Goal: Task Accomplishment & Management: Use online tool/utility

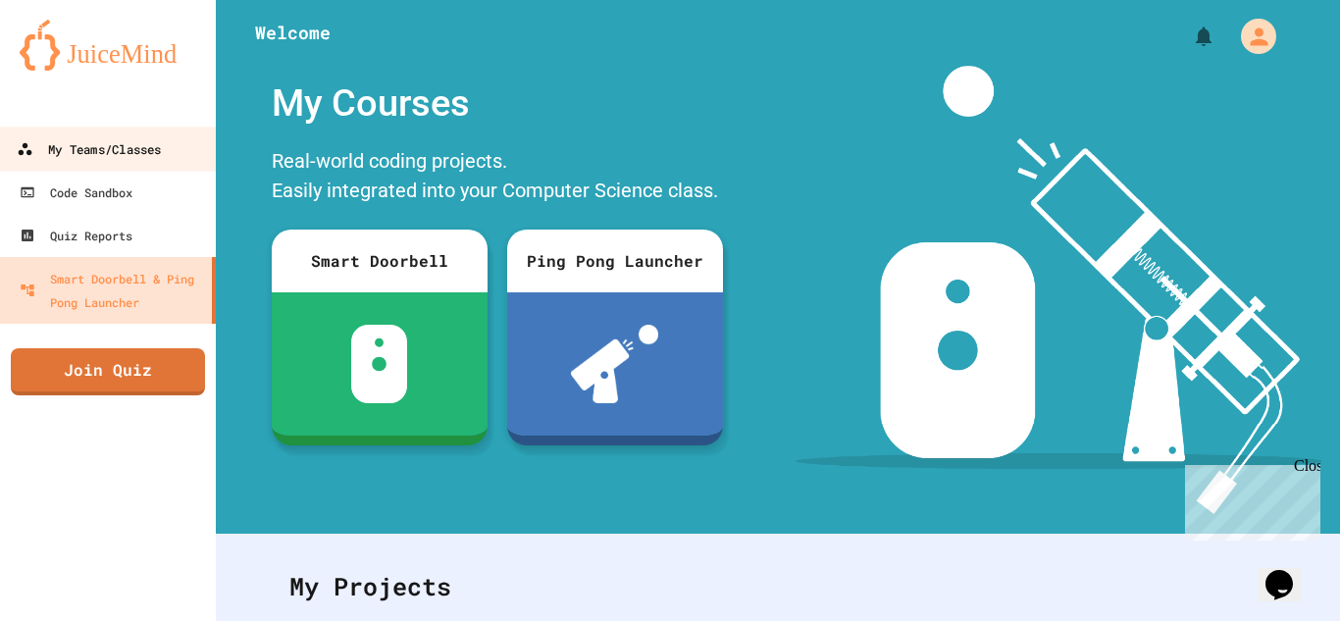
click at [139, 164] on link "My Teams/Classes" at bounding box center [108, 149] width 223 height 44
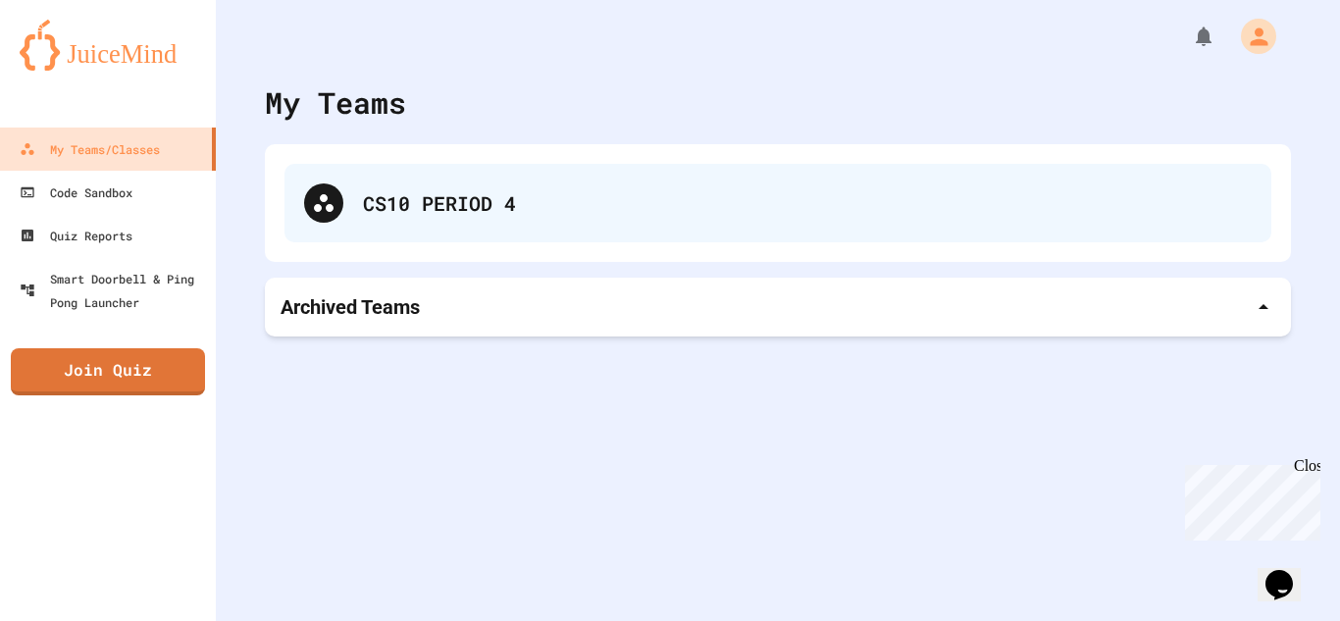
click at [403, 182] on div "CS10 PERIOD 4" at bounding box center [778, 203] width 987 height 78
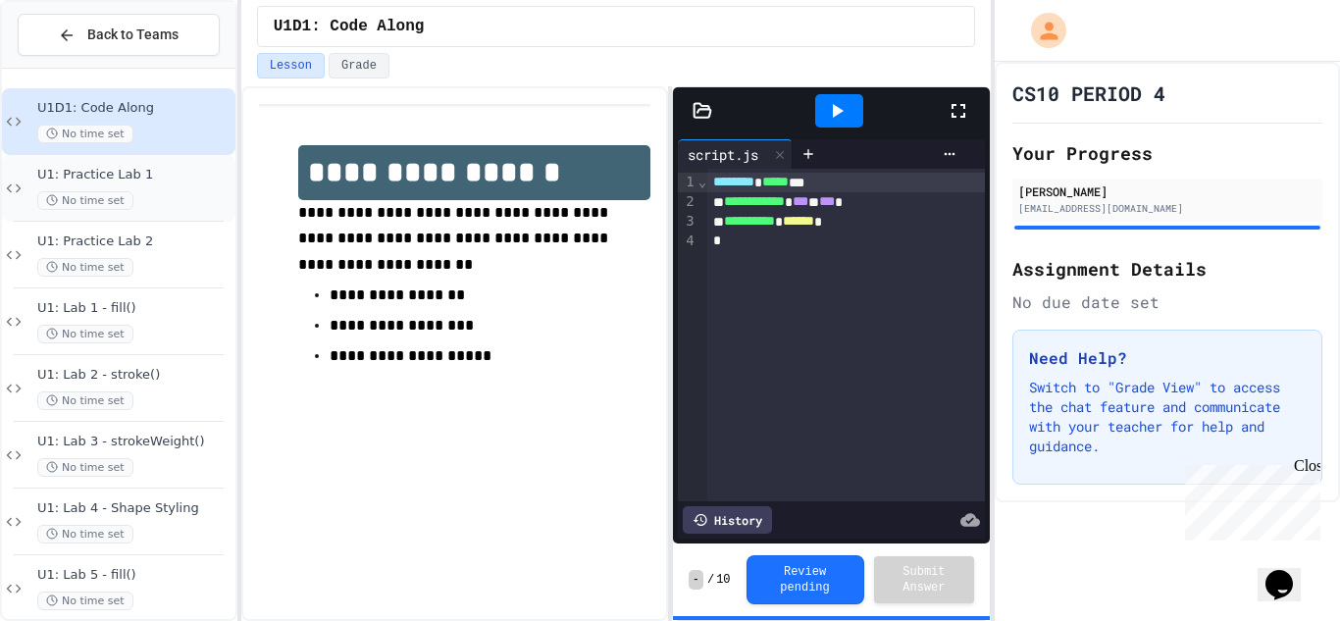
click at [139, 182] on span "U1: Practice Lab 1" at bounding box center [134, 175] width 194 height 17
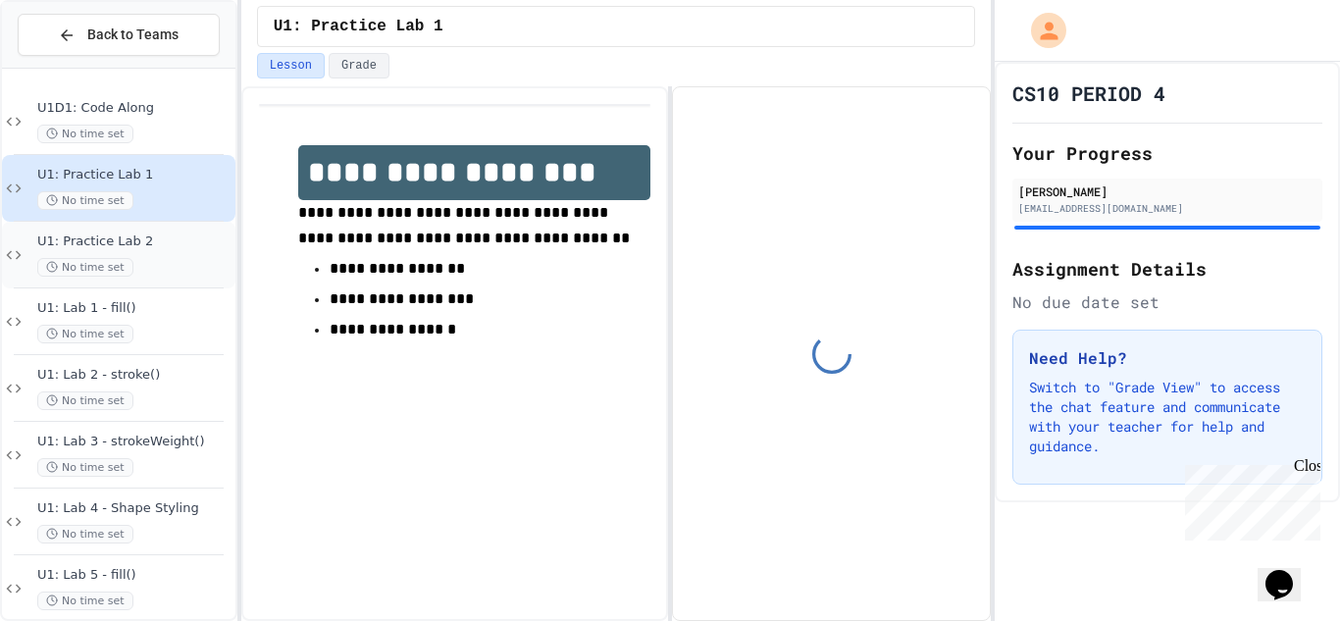
click at [151, 244] on span "U1: Practice Lab 2" at bounding box center [134, 242] width 194 height 17
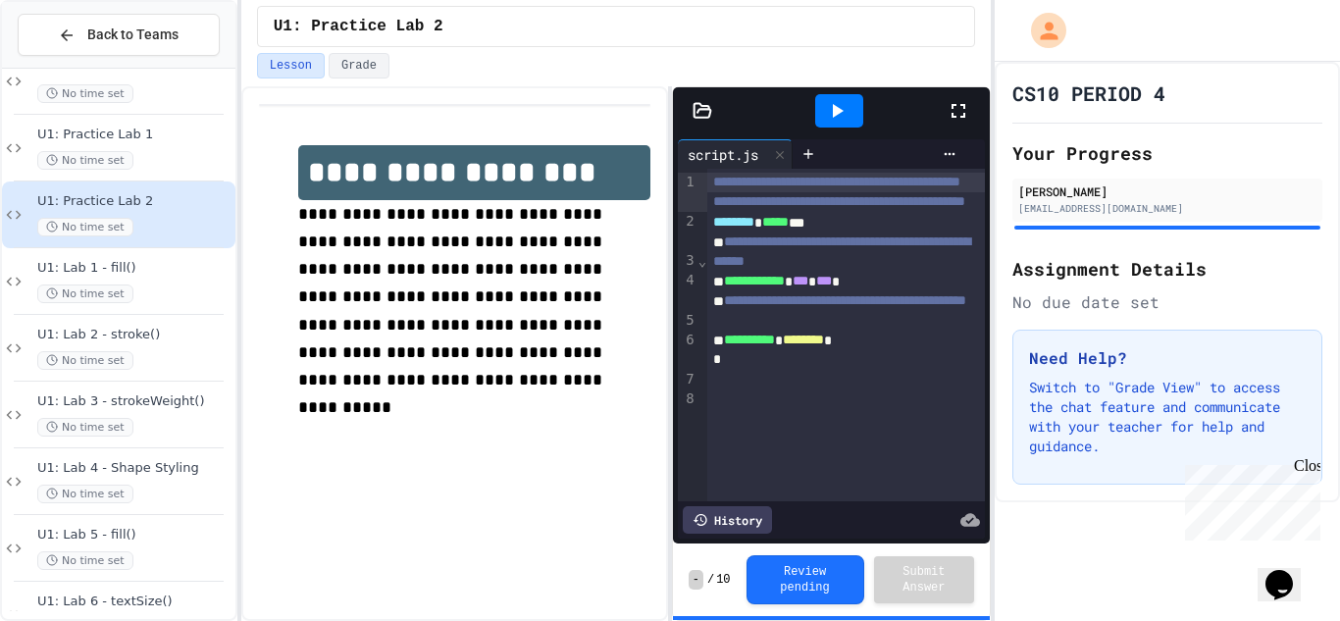
scroll to position [39, 0]
click at [171, 288] on div "No time set" at bounding box center [134, 295] width 194 height 19
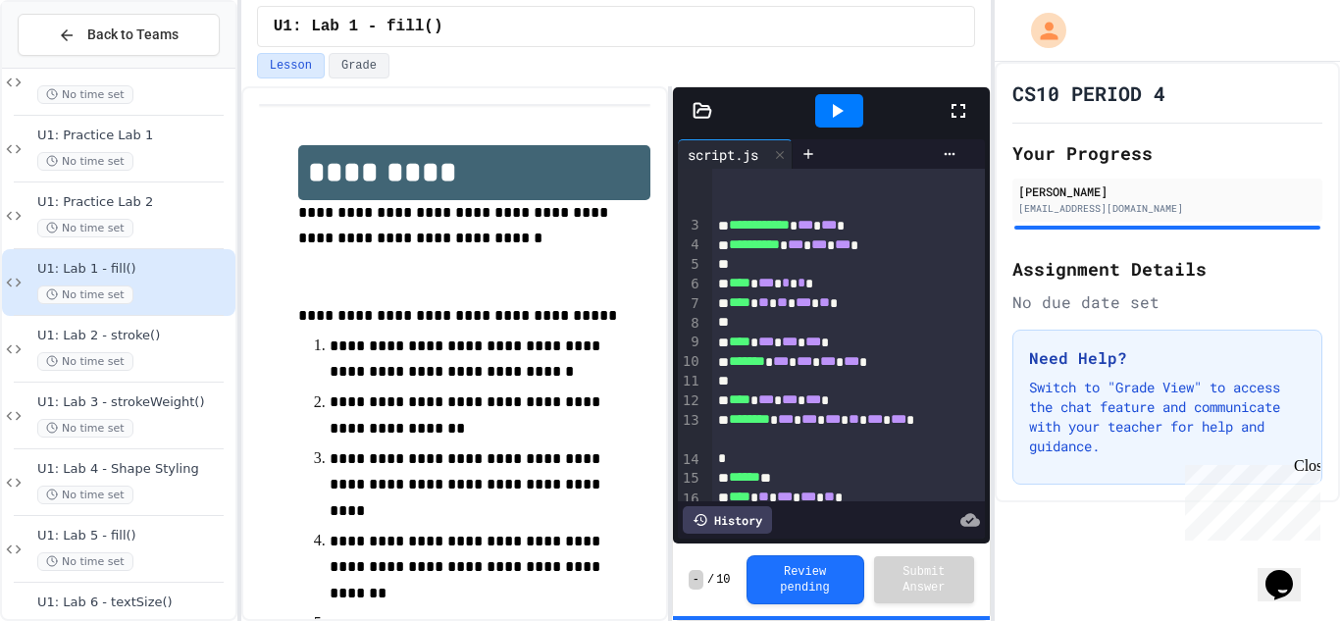
scroll to position [117, 0]
click at [176, 343] on span "U1: Lab 2 - stroke()" at bounding box center [134, 336] width 194 height 17
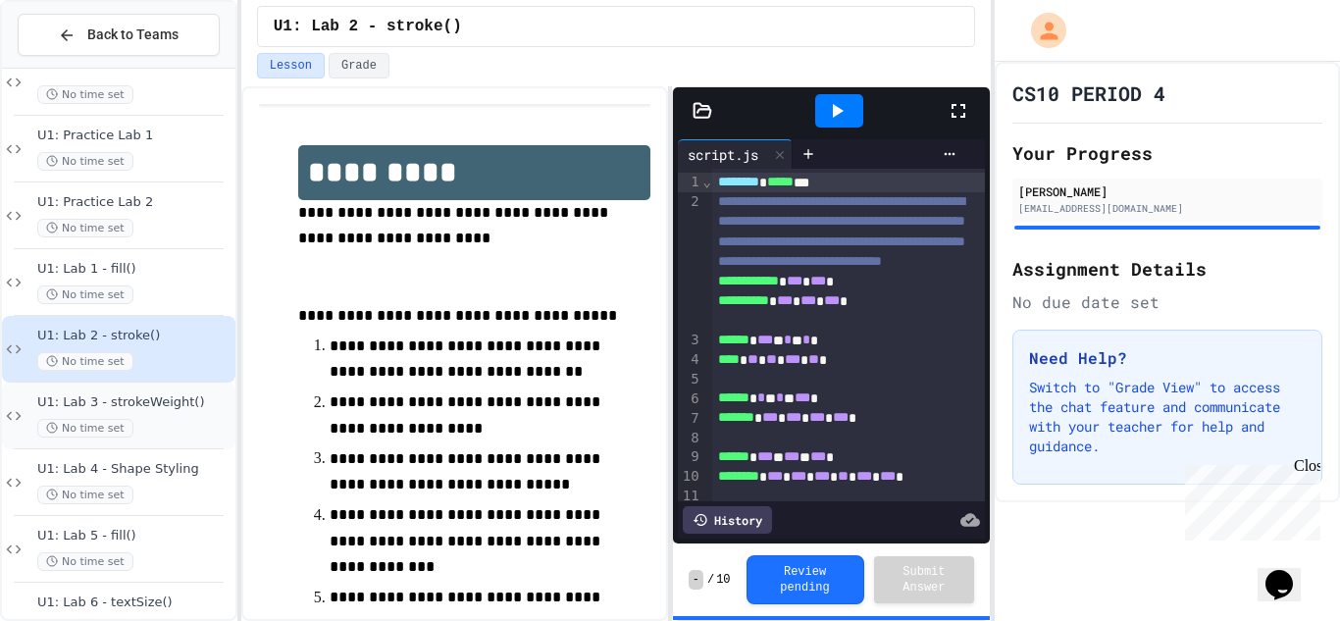
click at [146, 429] on div "No time set" at bounding box center [134, 428] width 194 height 19
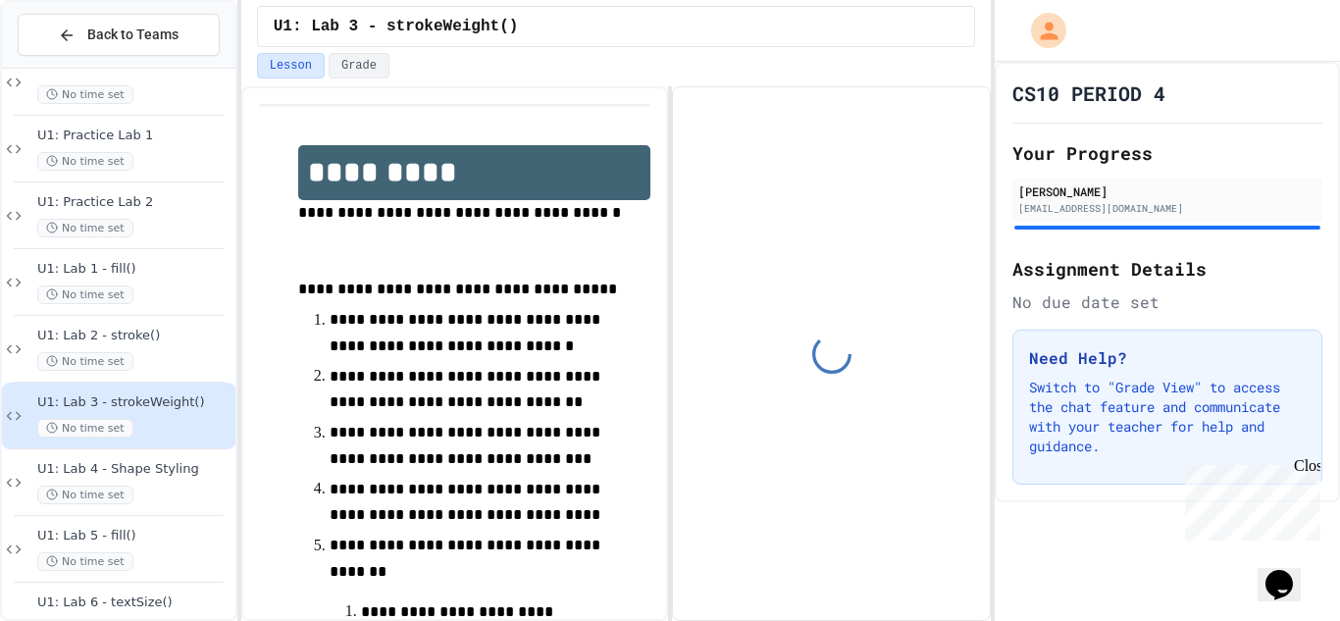
click at [146, 429] on div "No time set" at bounding box center [134, 428] width 194 height 19
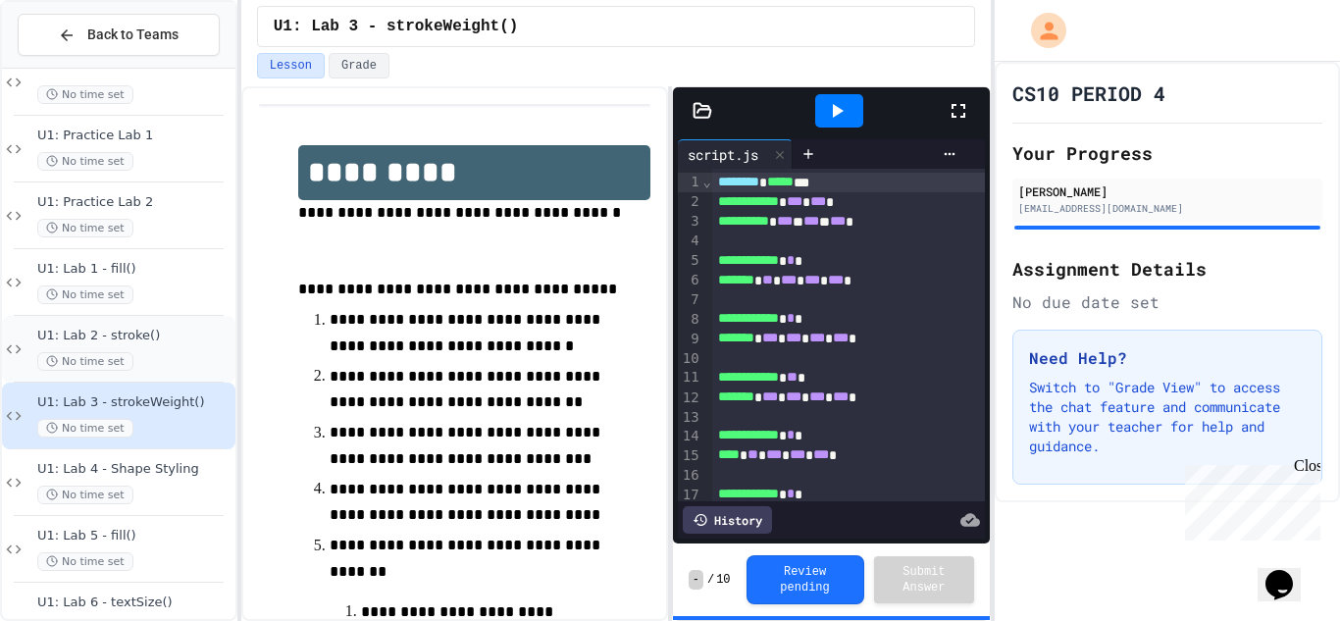
click at [153, 371] on div "U1: Lab 2 - stroke() No time set" at bounding box center [119, 349] width 234 height 67
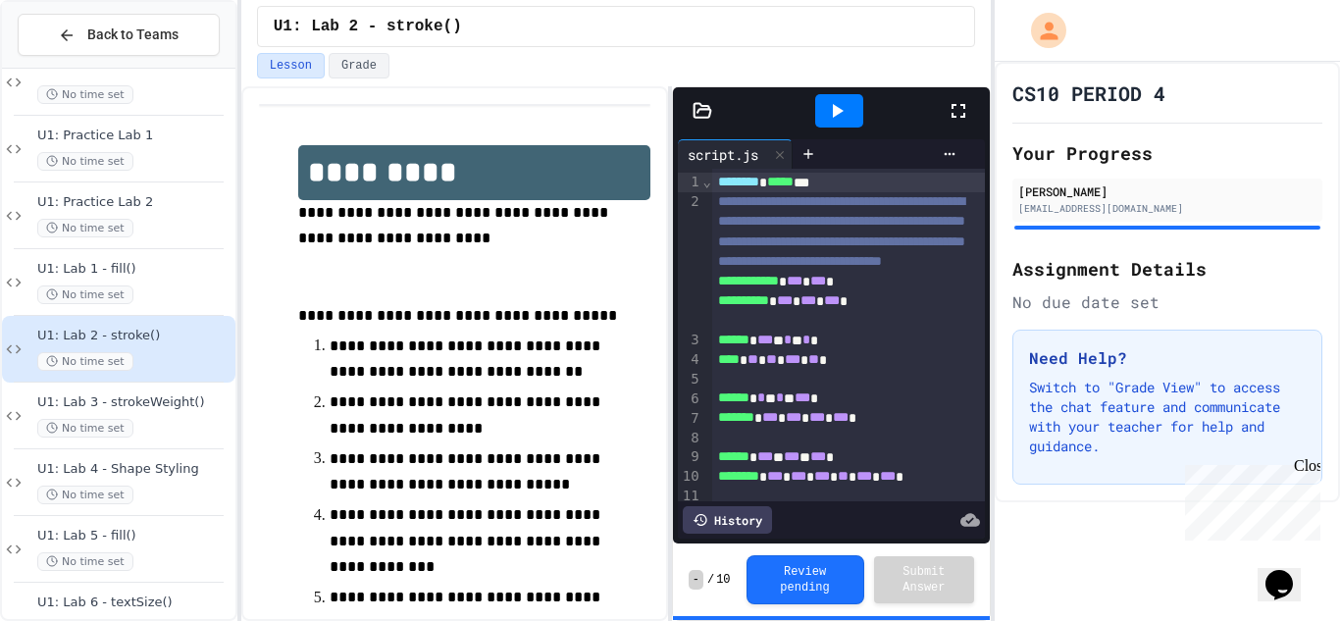
click at [826, 111] on icon at bounding box center [837, 111] width 24 height 24
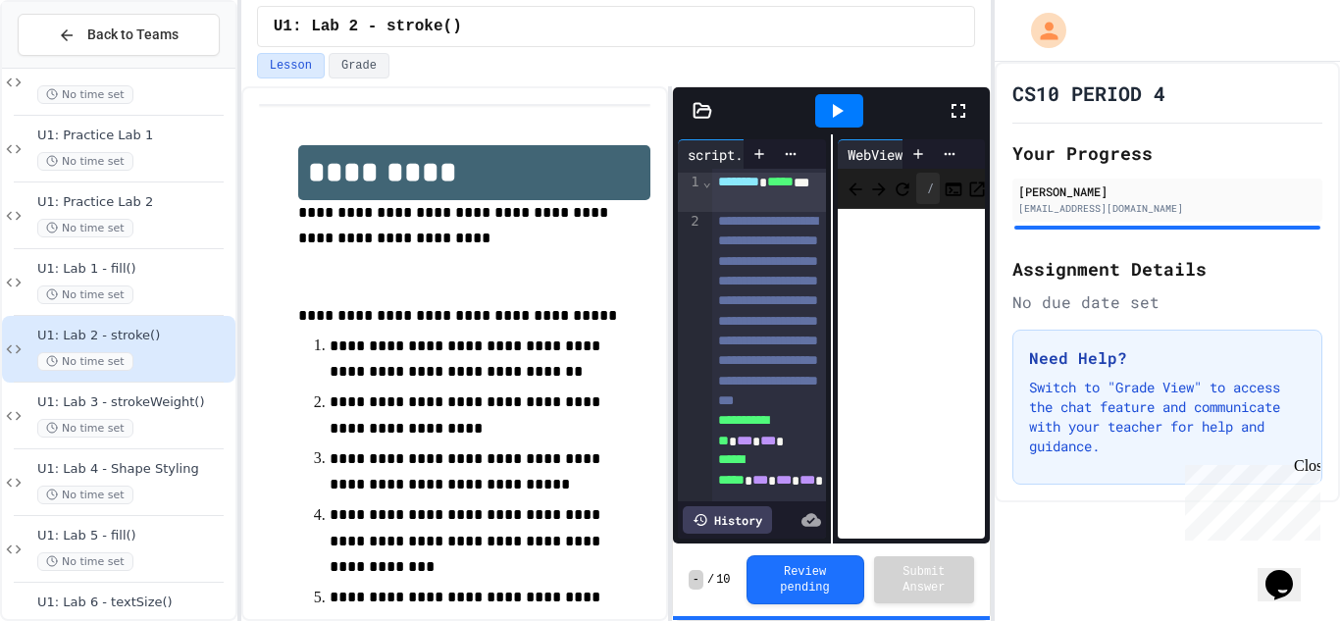
click at [958, 110] on icon at bounding box center [959, 111] width 24 height 24
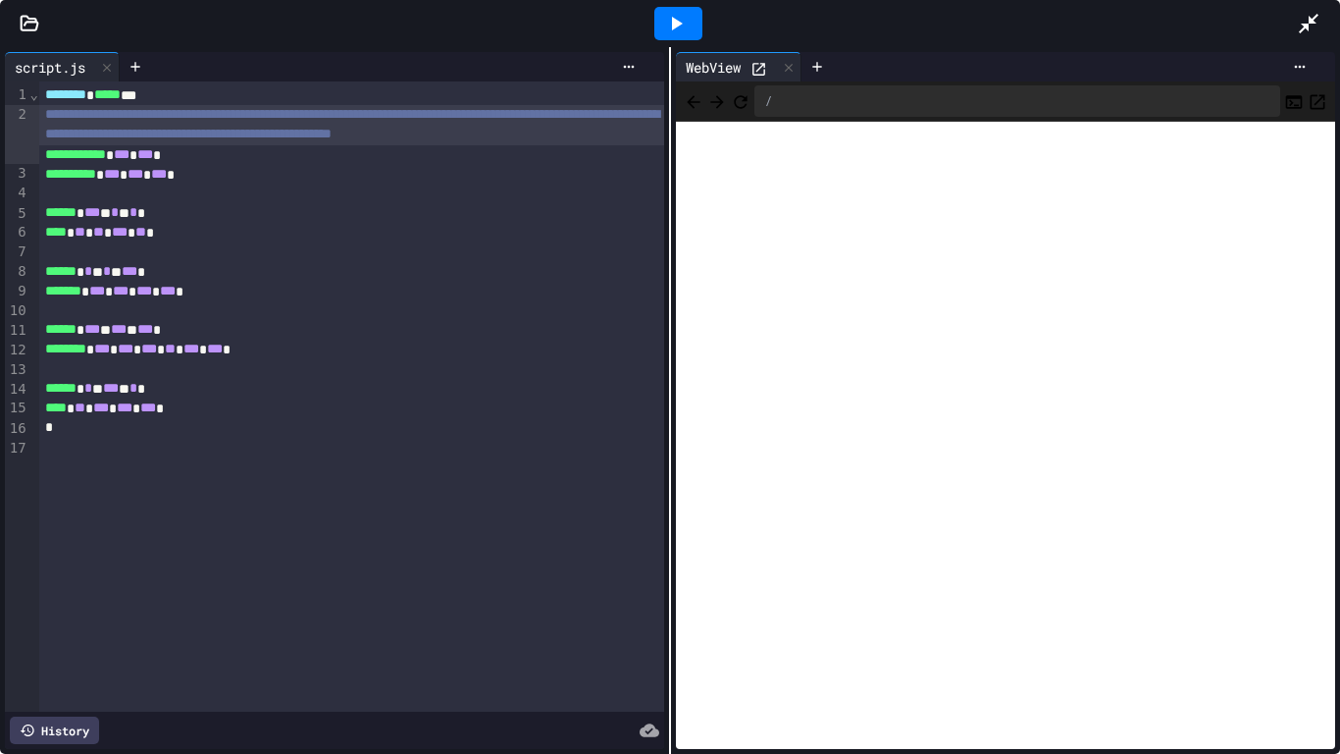
click at [318, 145] on div "**********" at bounding box center [352, 125] width 626 height 40
click at [1317, 16] on icon at bounding box center [1309, 24] width 20 height 20
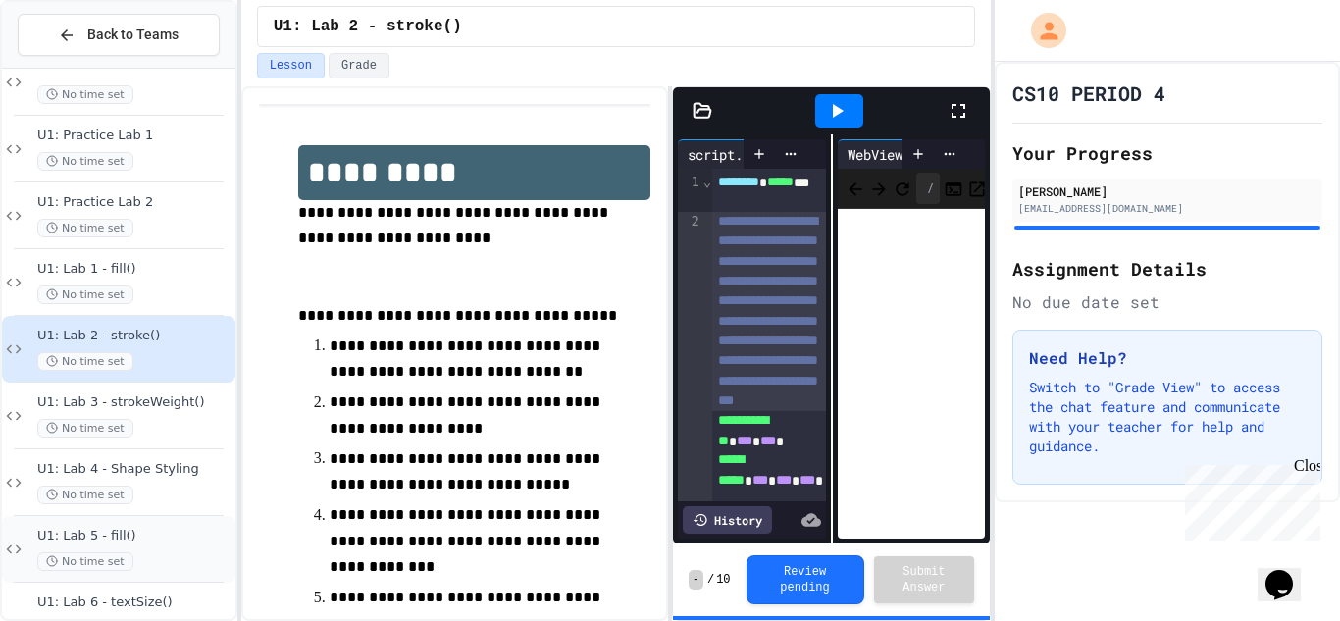
click at [134, 534] on span "U1: Lab 5 - fill()" at bounding box center [134, 536] width 194 height 17
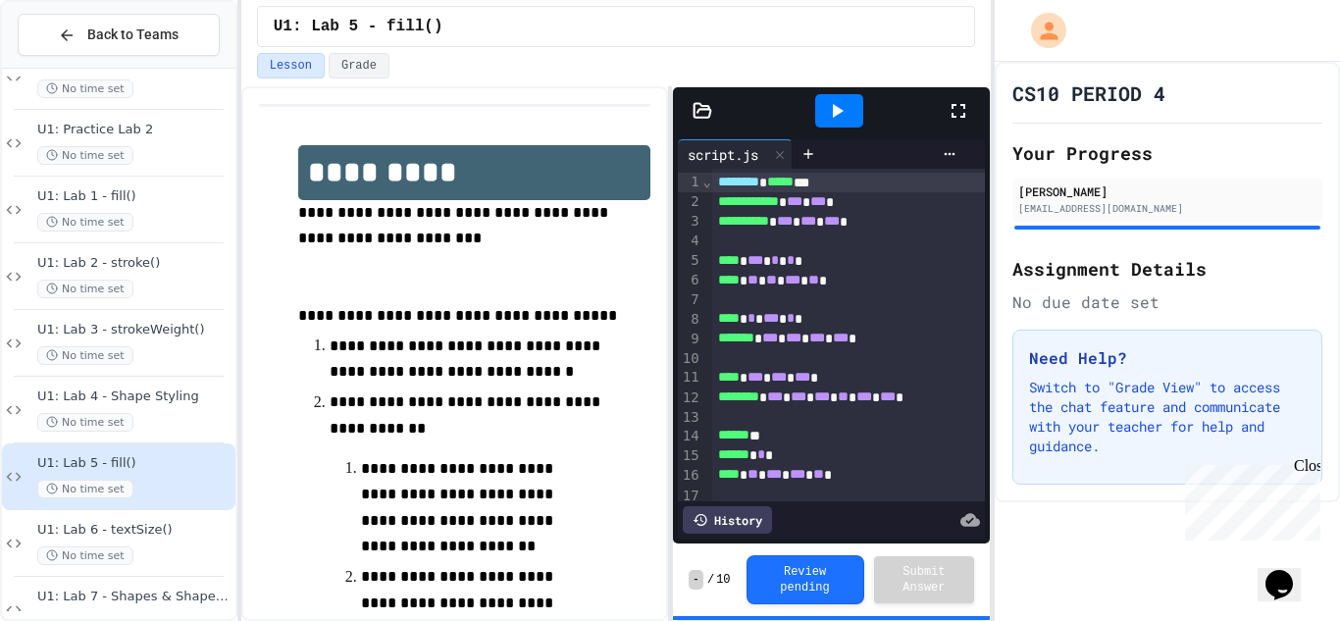
scroll to position [119, 0]
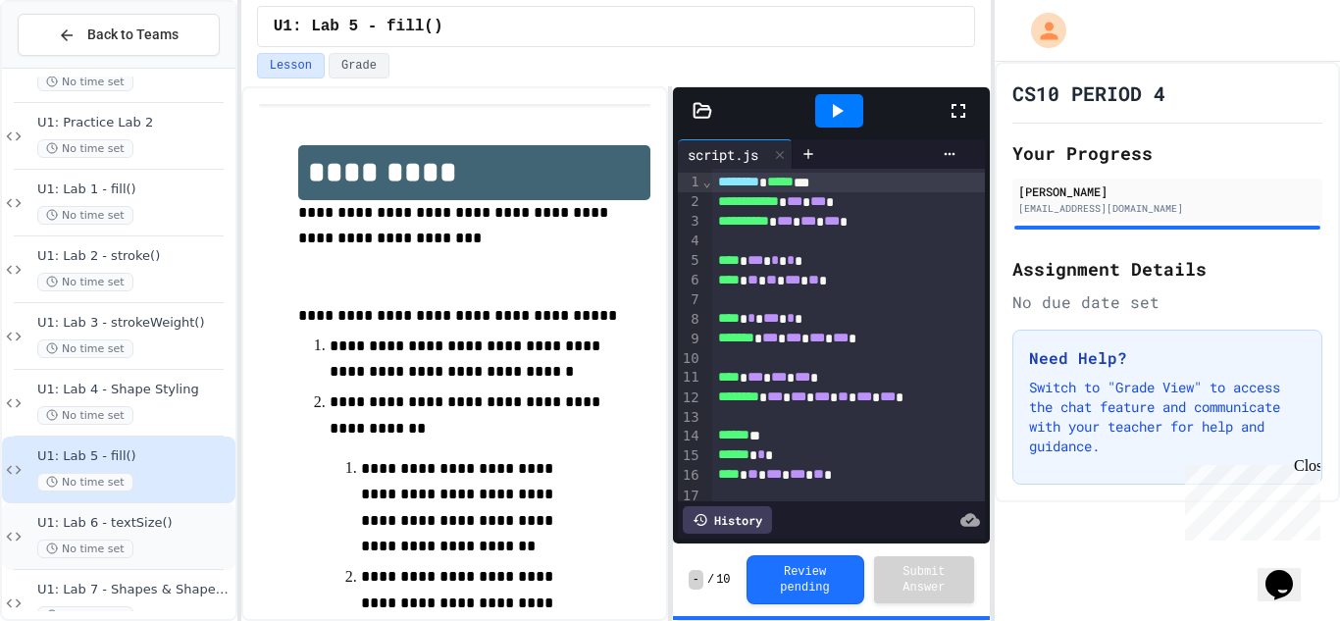
click at [179, 534] on div "U1: Lab 6 - textSize() No time set" at bounding box center [134, 536] width 194 height 43
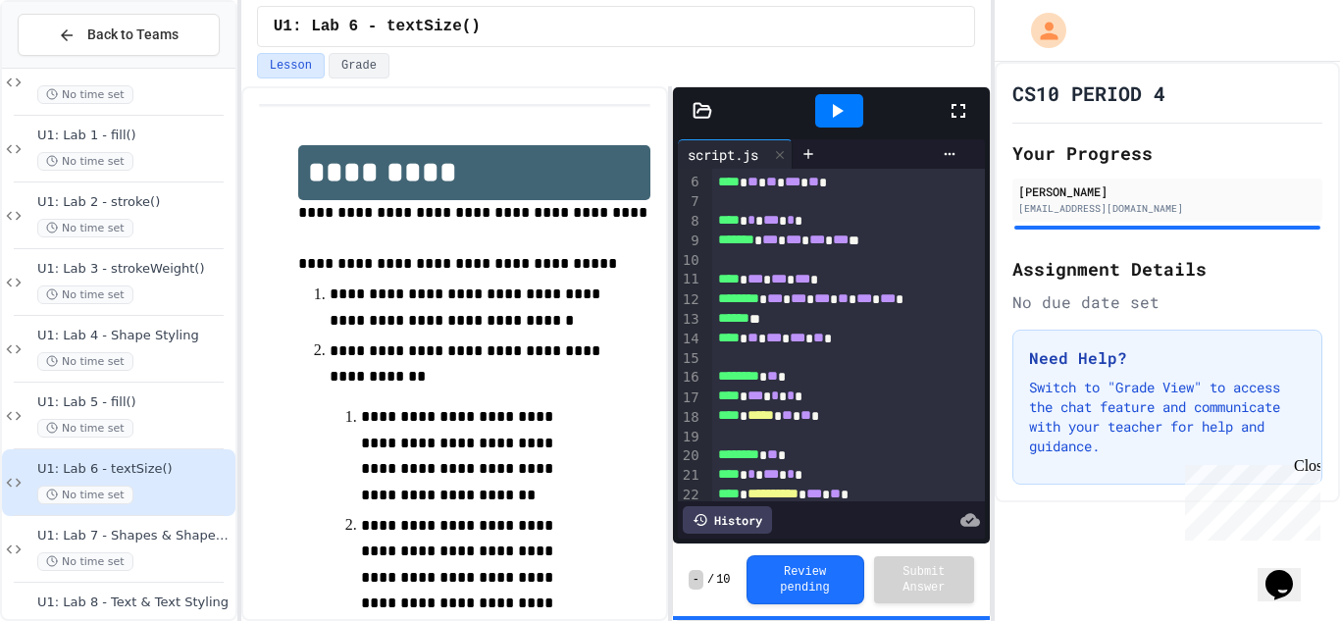
scroll to position [123, 0]
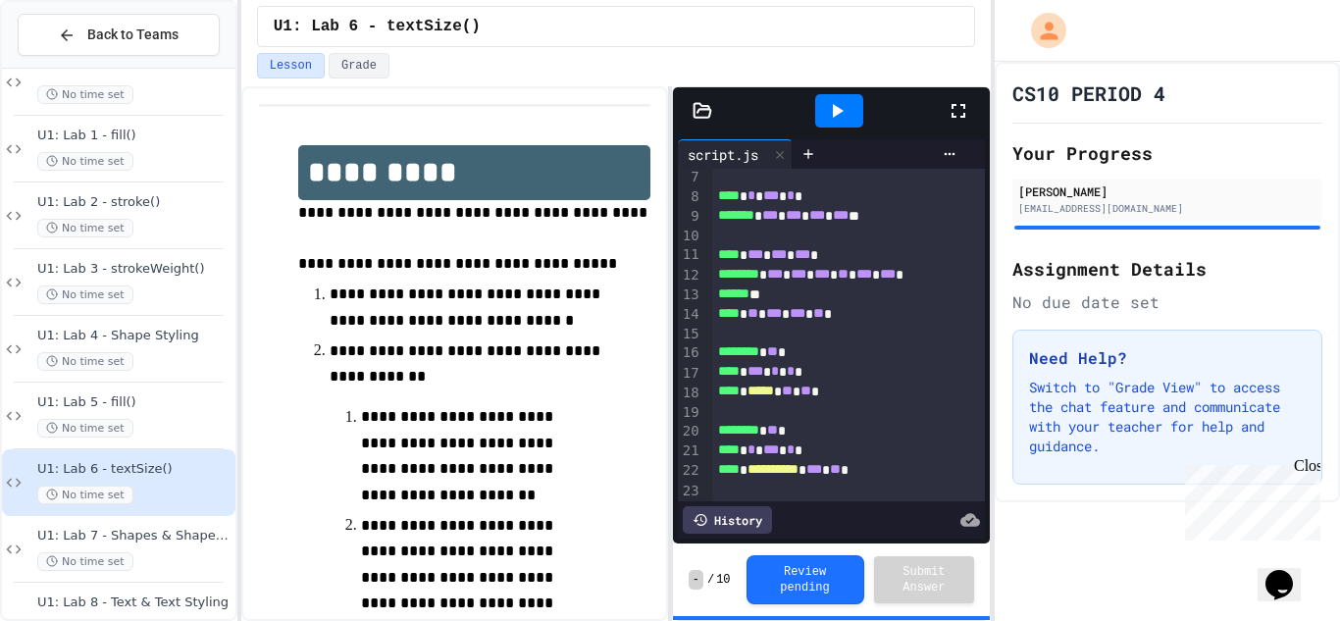
click at [849, 113] on div at bounding box center [839, 110] width 48 height 33
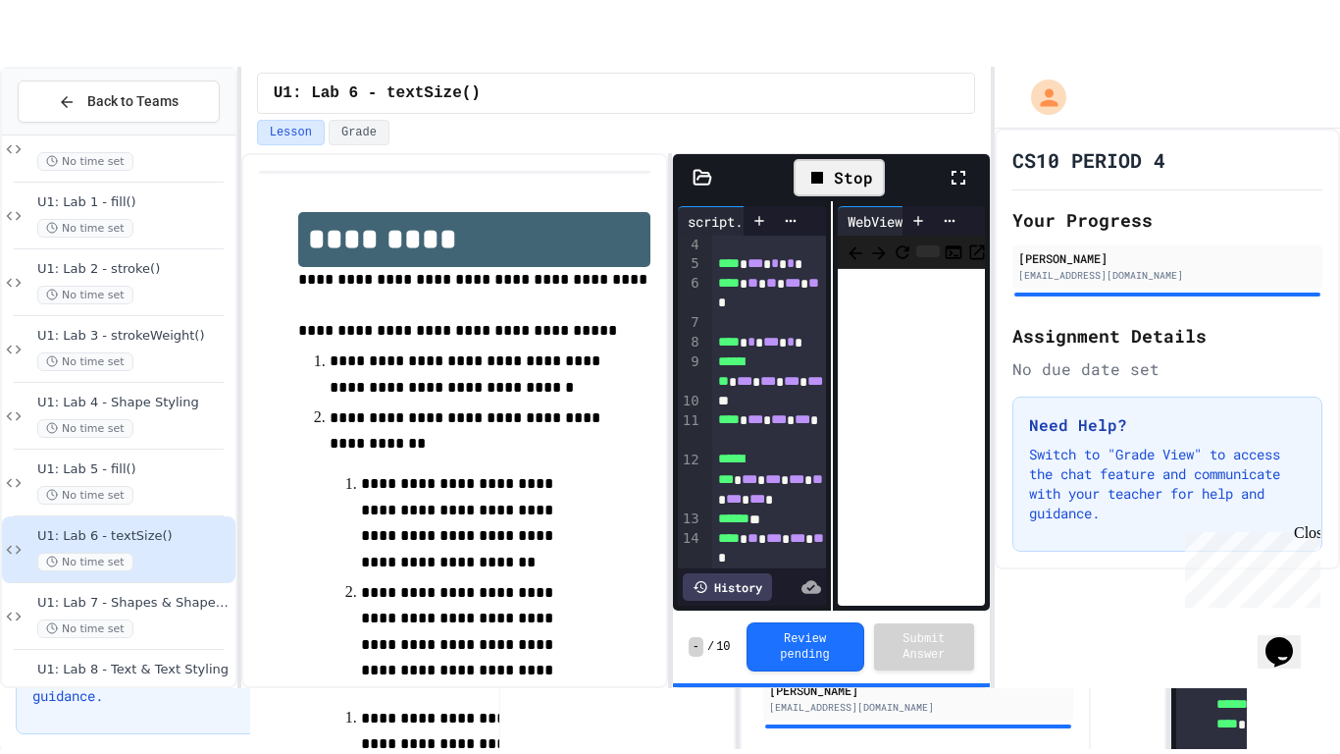
scroll to position [201, 0]
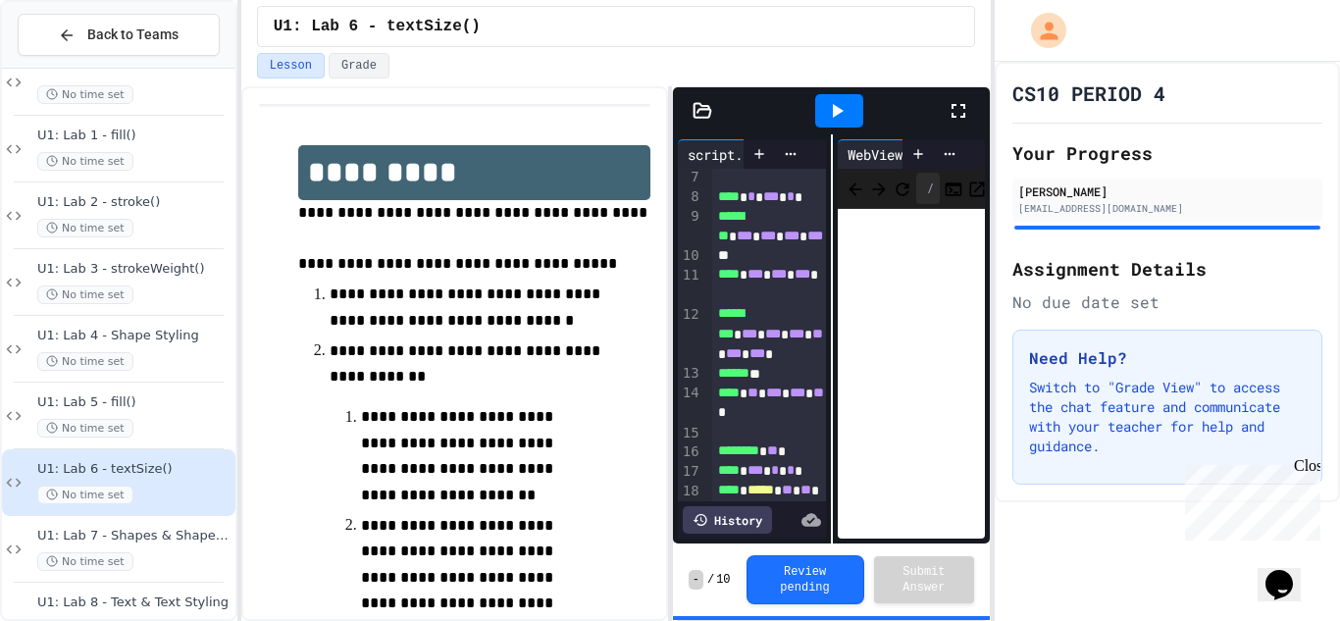
click at [957, 116] on icon at bounding box center [959, 111] width 24 height 24
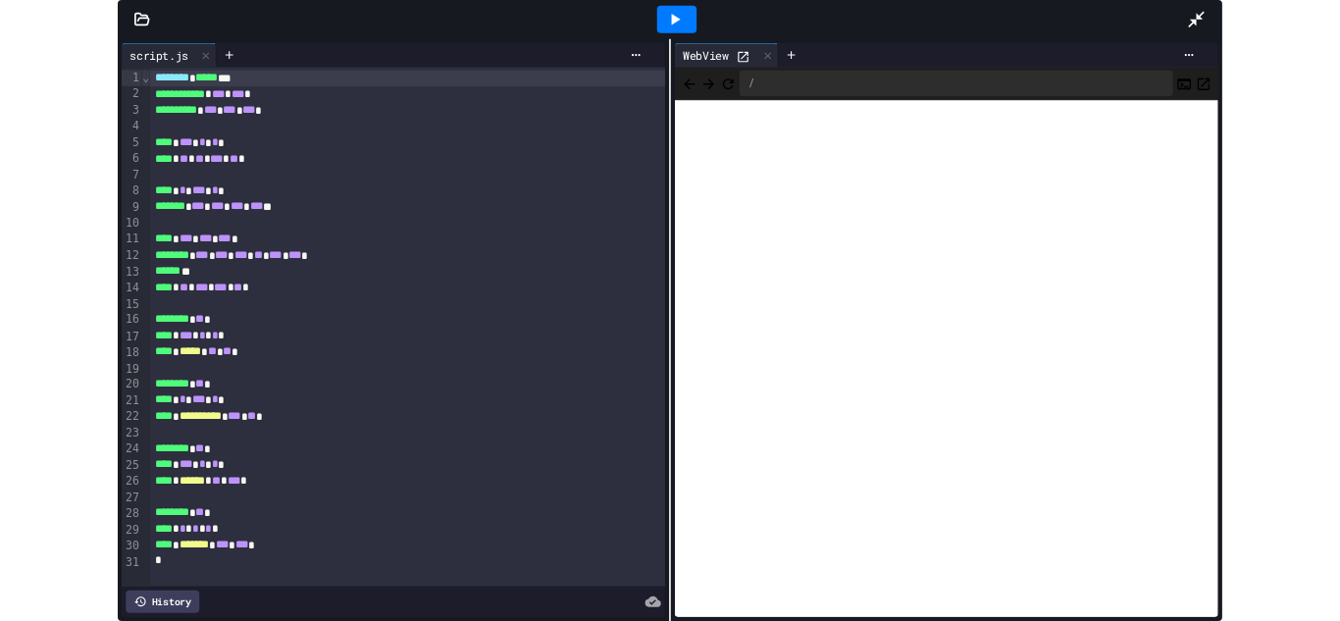
scroll to position [157, 0]
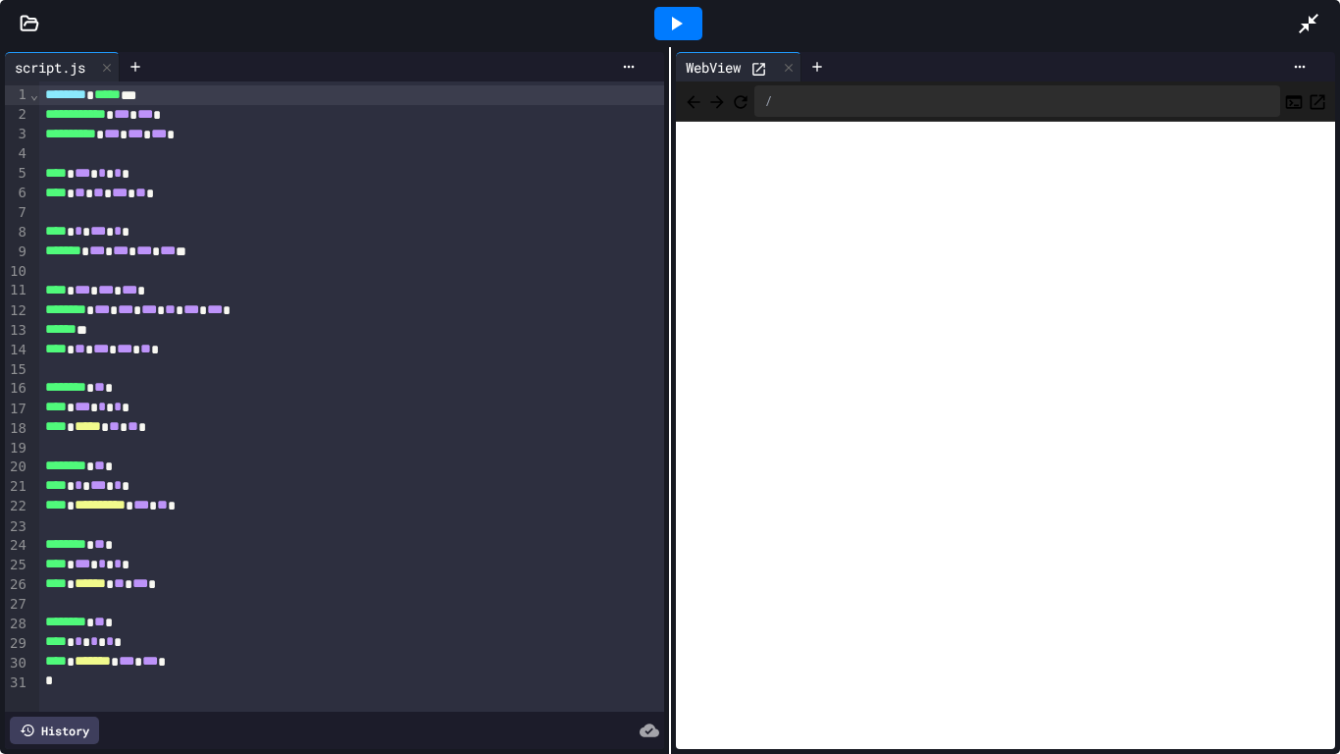
click at [655, 10] on div at bounding box center [678, 23] width 48 height 33
click at [1303, 17] on icon at bounding box center [1309, 24] width 24 height 24
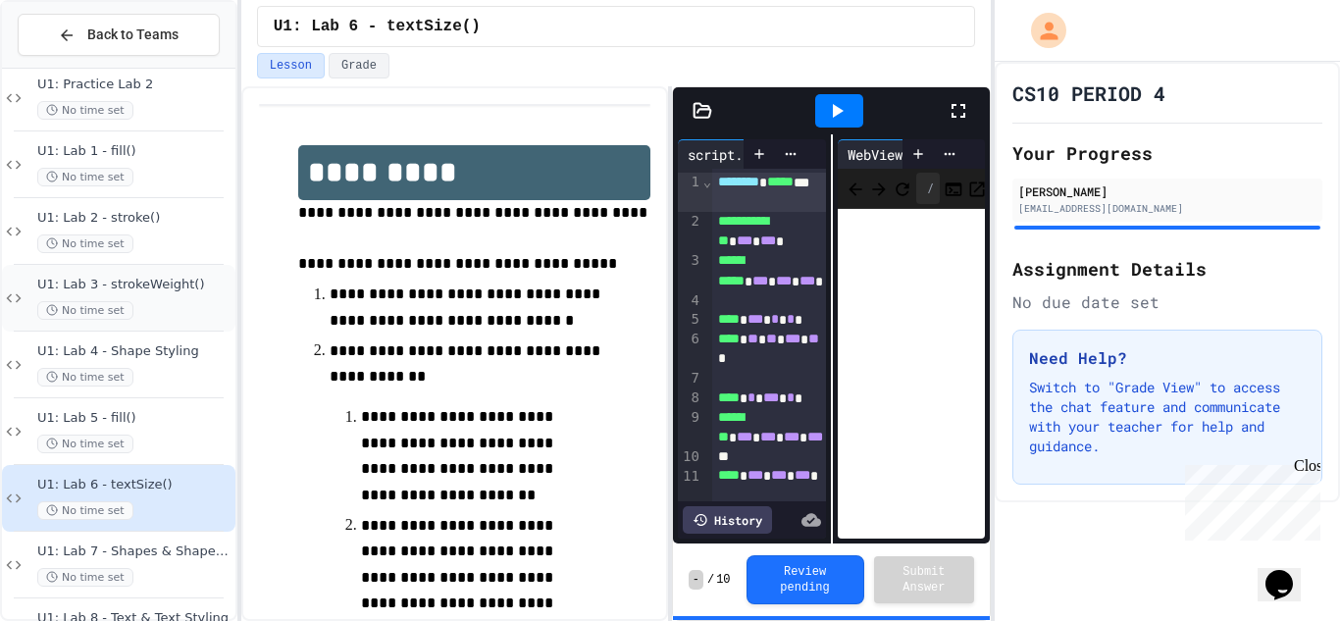
click at [161, 287] on span "U1: Lab 3 - strokeWeight()" at bounding box center [134, 285] width 194 height 17
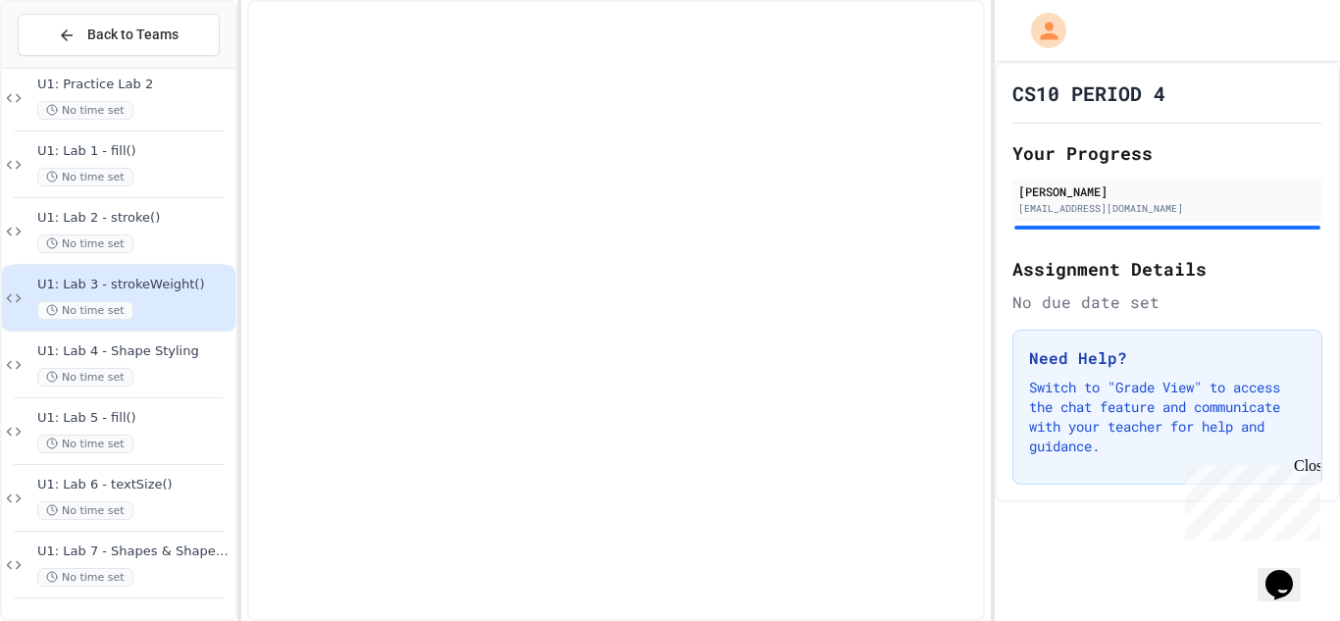
scroll to position [133, 0]
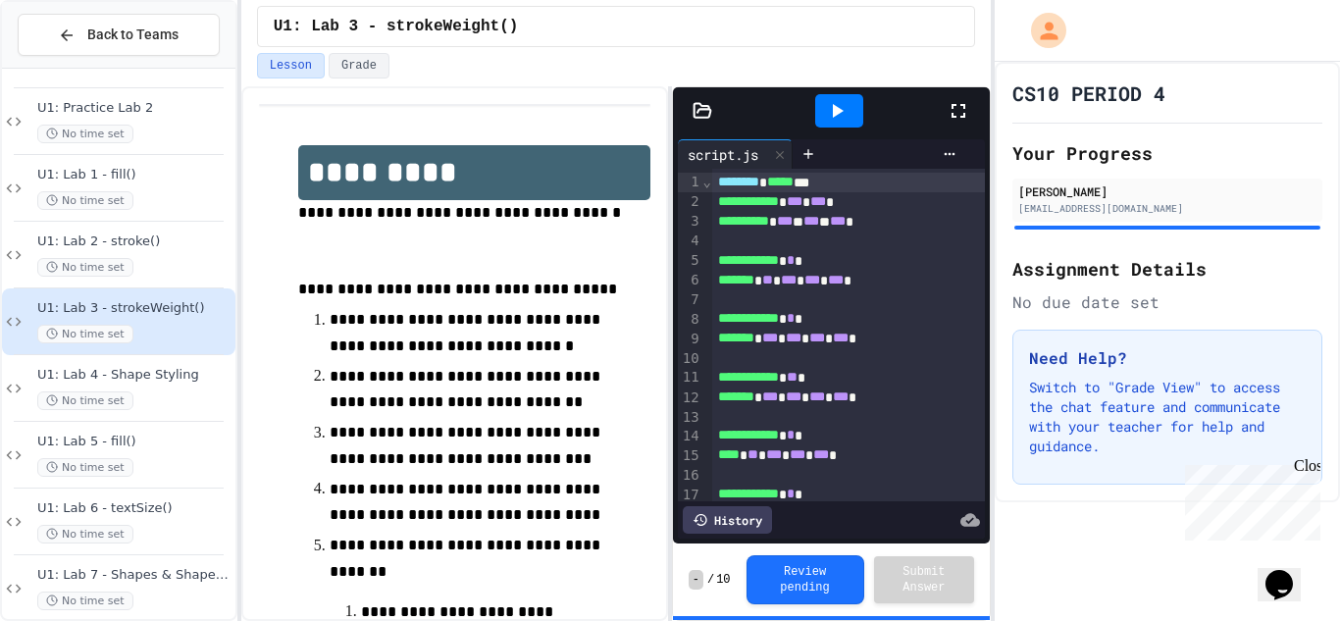
click at [158, 292] on div "U1: Lab 3 - strokeWeight() No time set" at bounding box center [119, 321] width 234 height 67
click at [165, 272] on div "No time set" at bounding box center [134, 267] width 194 height 19
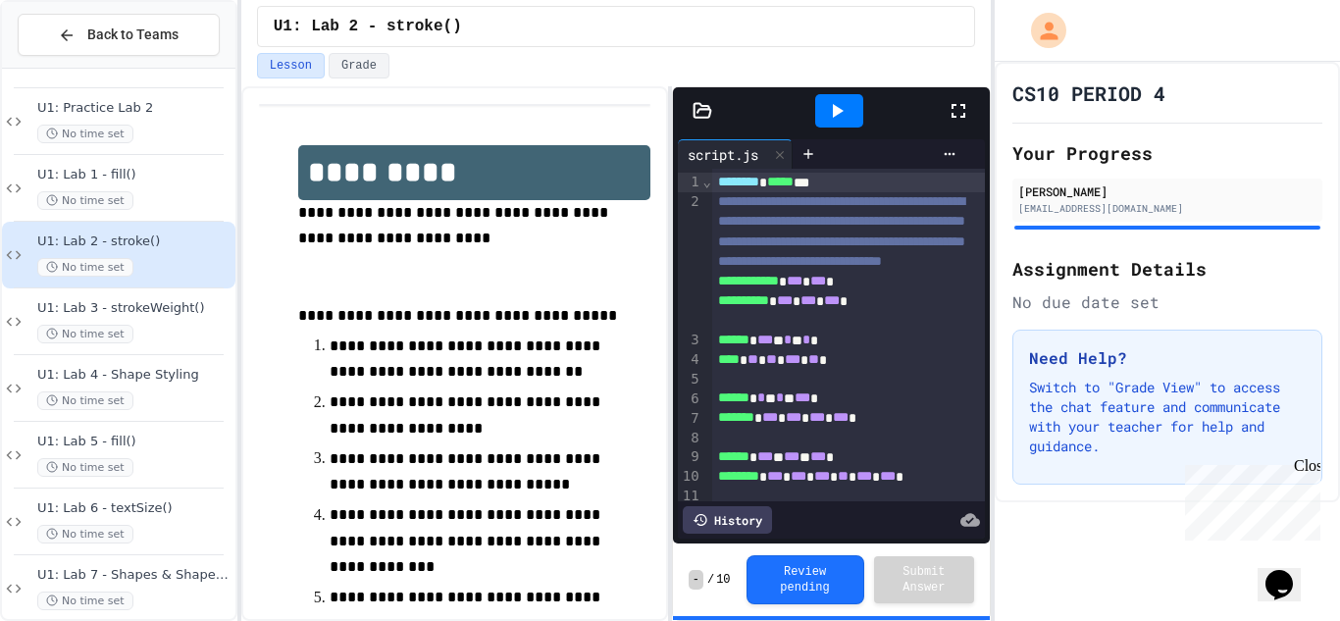
click at [777, 272] on div "**********" at bounding box center [849, 231] width 275 height 79
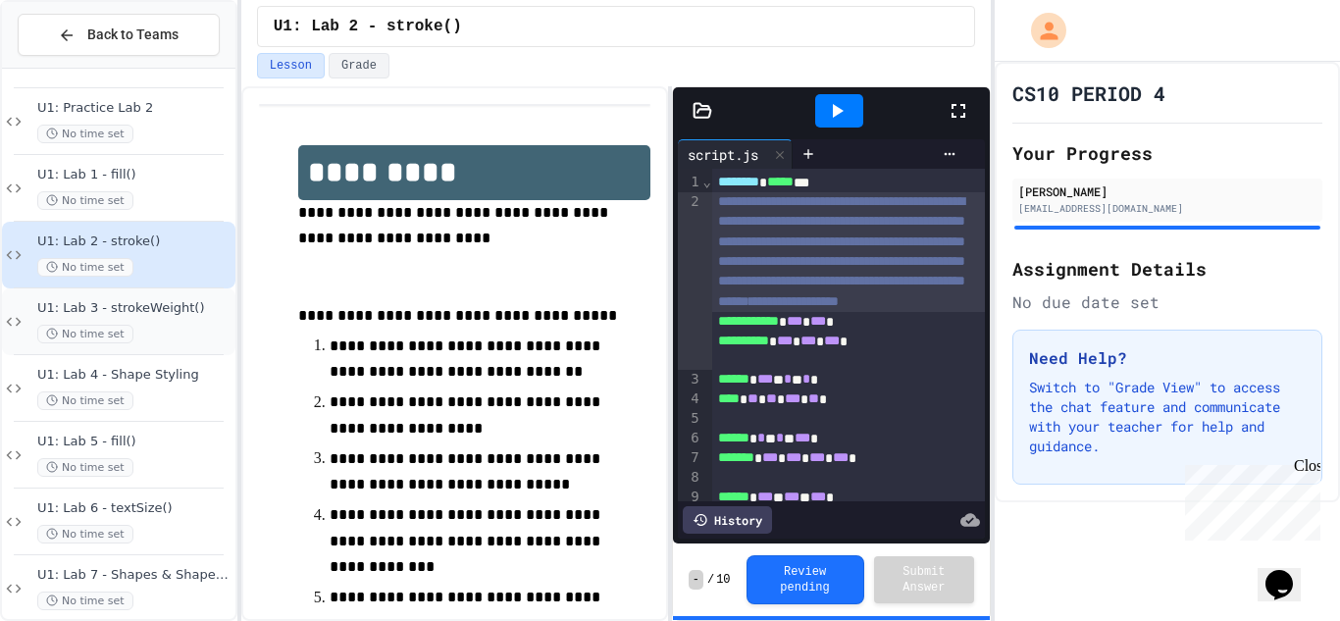
click at [176, 322] on div "U1: Lab 3 - strokeWeight() No time set" at bounding box center [134, 321] width 194 height 43
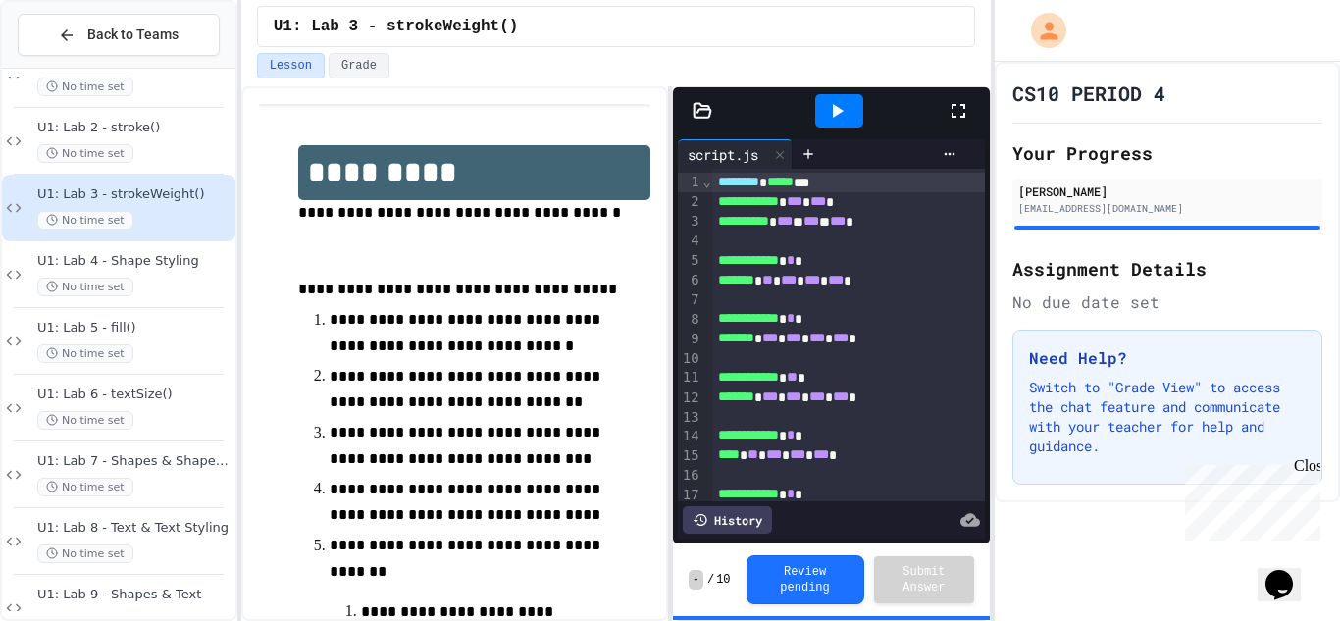
scroll to position [249, 0]
click at [159, 411] on div "No time set" at bounding box center [134, 418] width 194 height 19
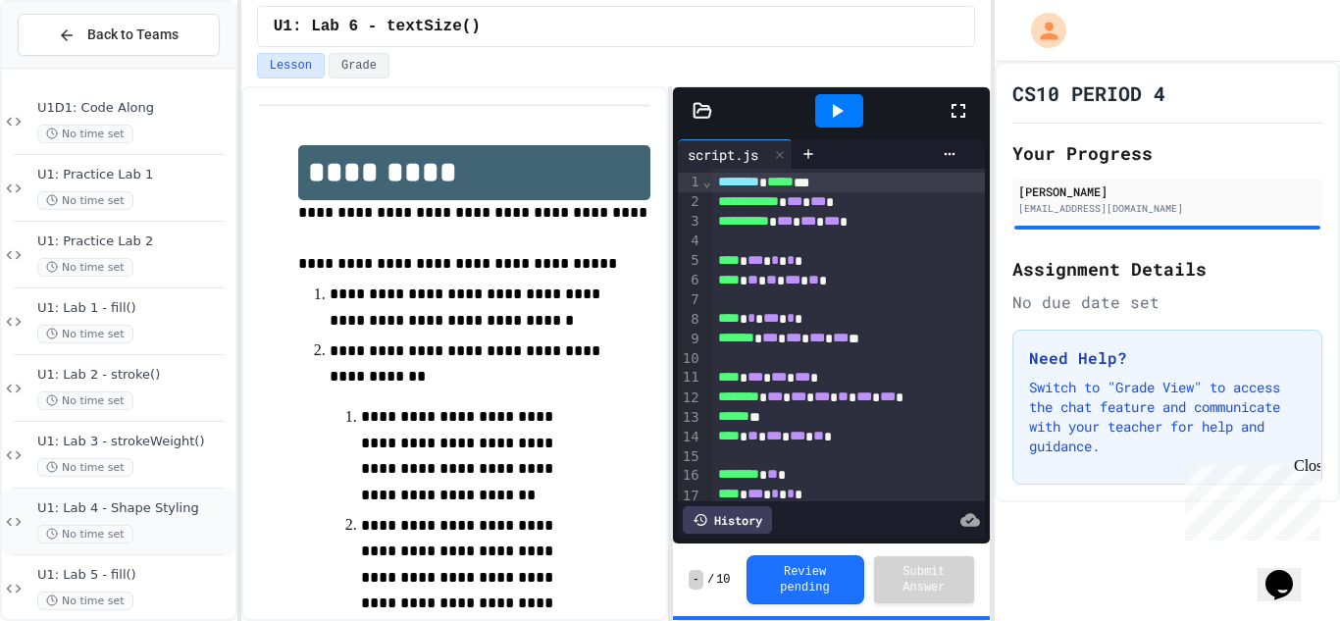
click at [196, 533] on div "No time set" at bounding box center [134, 534] width 194 height 19
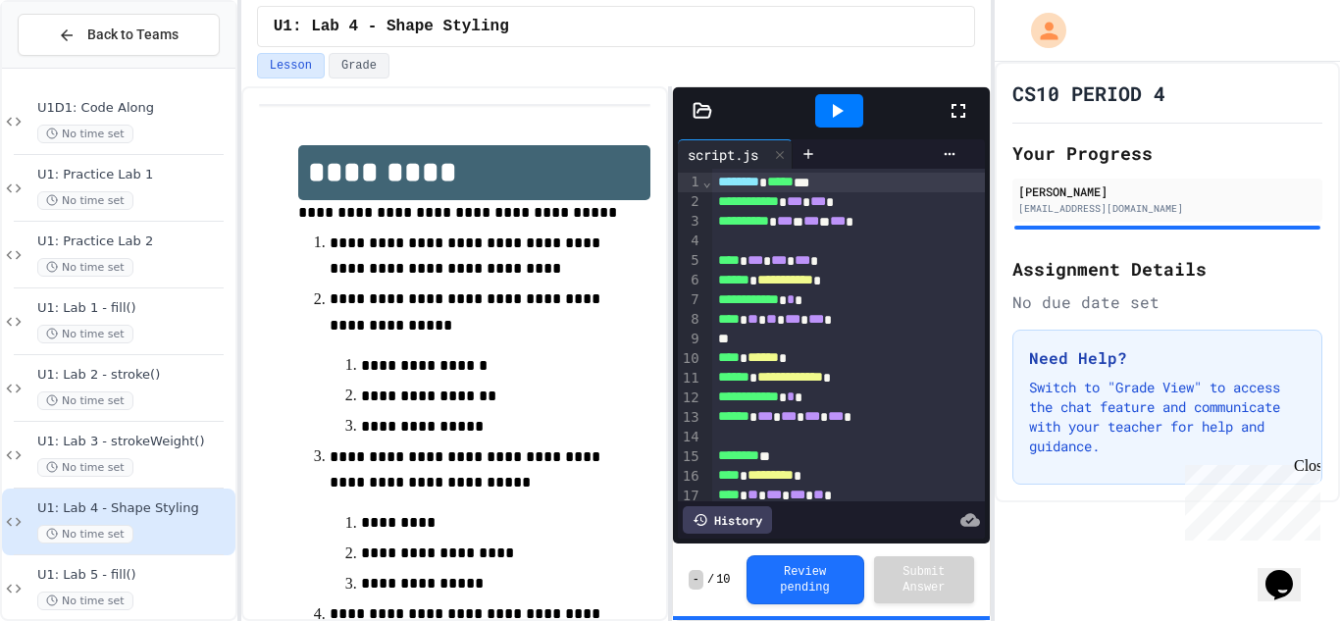
click at [847, 107] on icon at bounding box center [837, 111] width 24 height 24
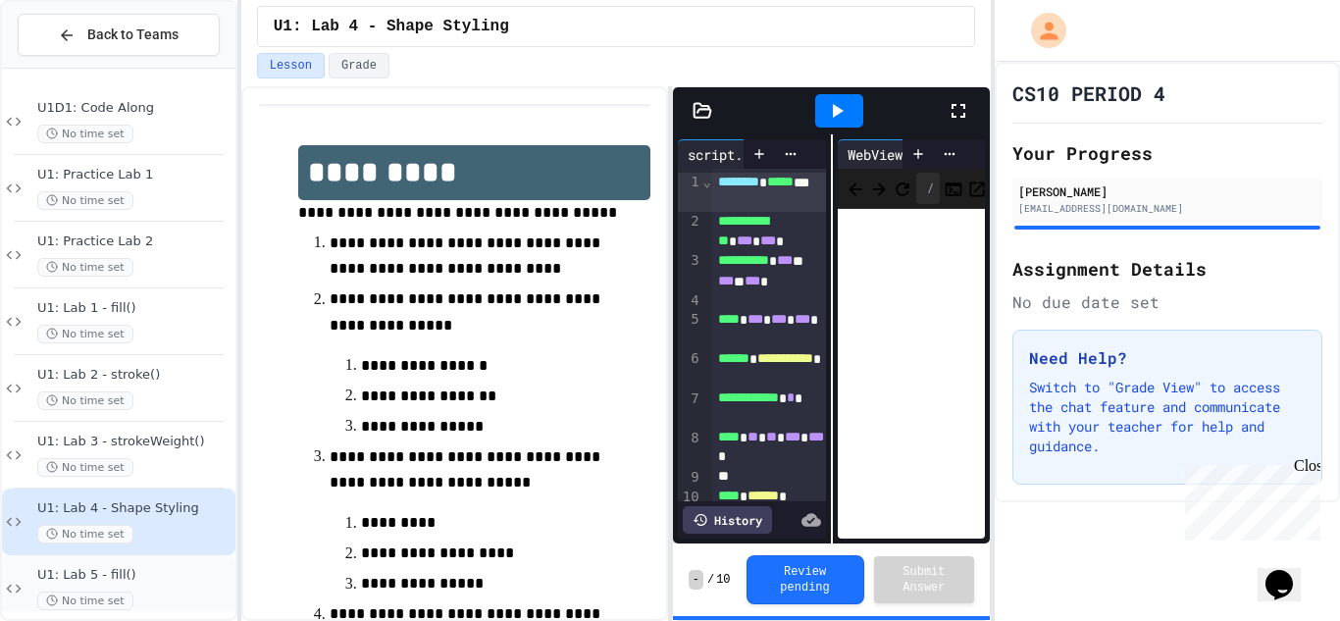
click at [172, 578] on span "U1: Lab 5 - fill()" at bounding box center [134, 575] width 194 height 17
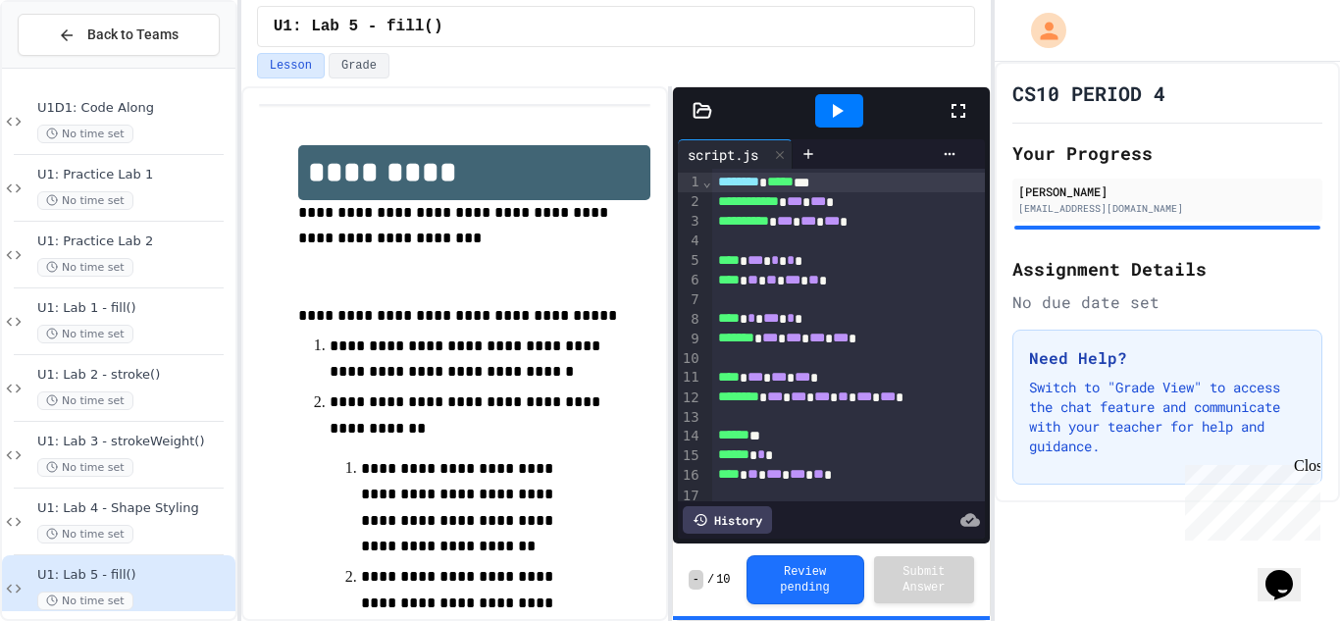
click at [832, 109] on icon at bounding box center [837, 111] width 24 height 24
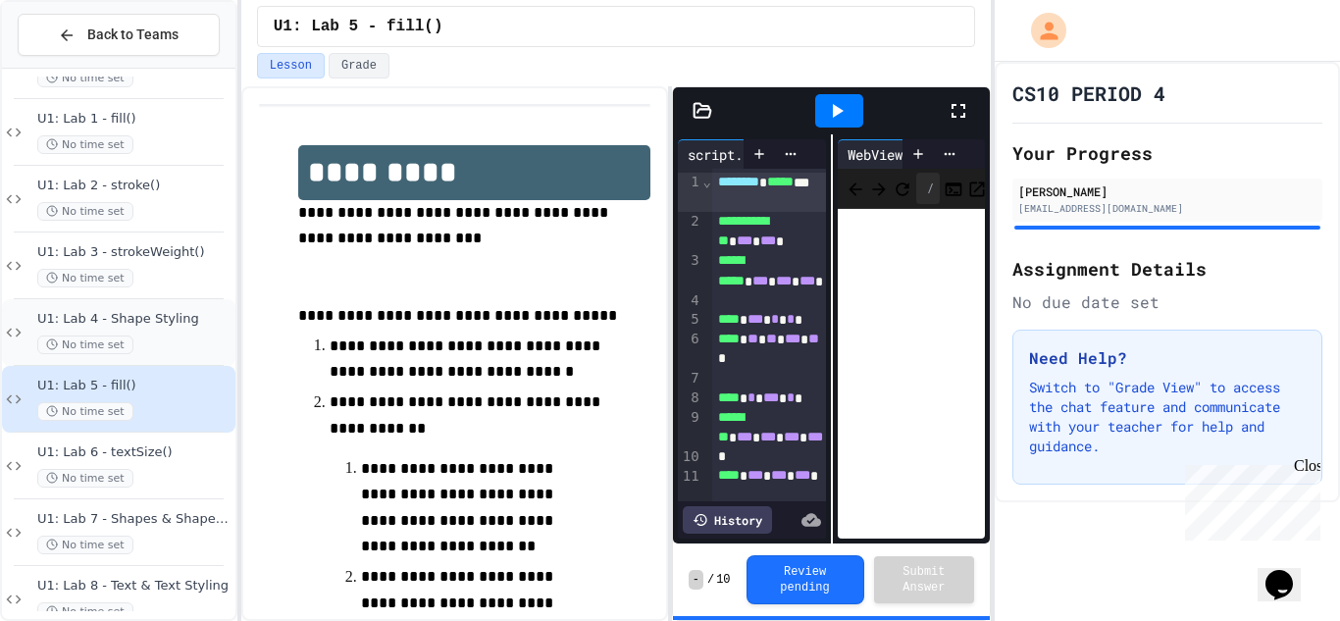
scroll to position [194, 0]
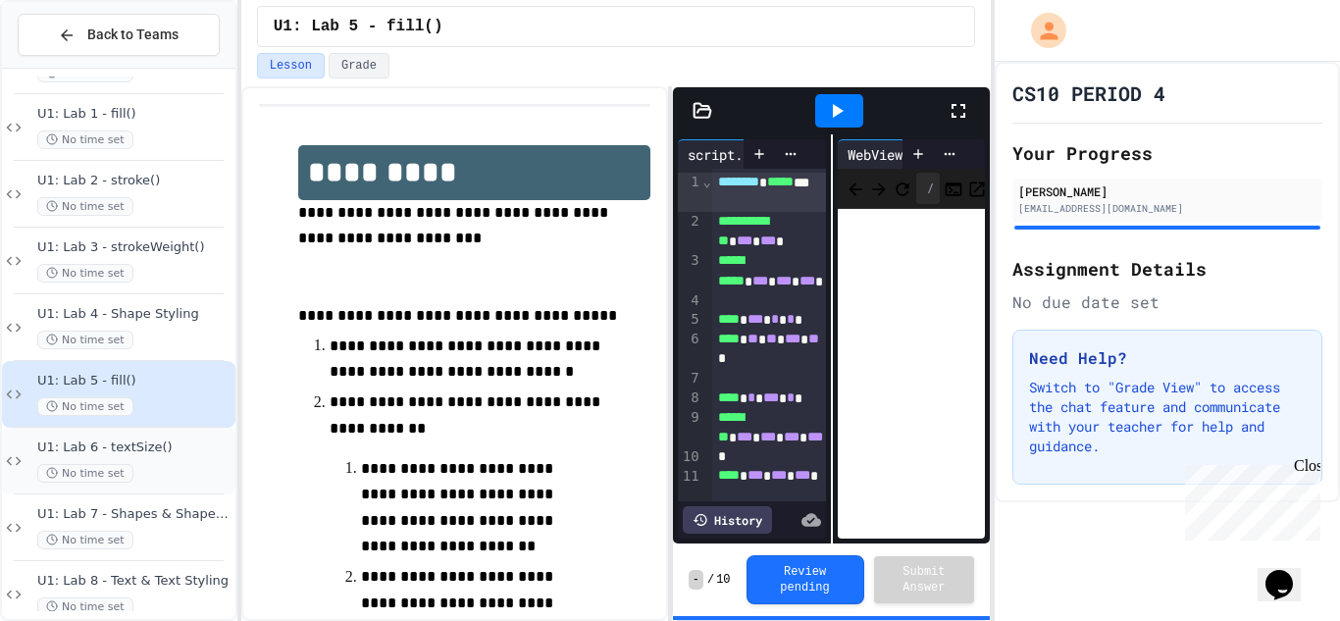
click at [111, 467] on span "No time set" at bounding box center [85, 473] width 96 height 19
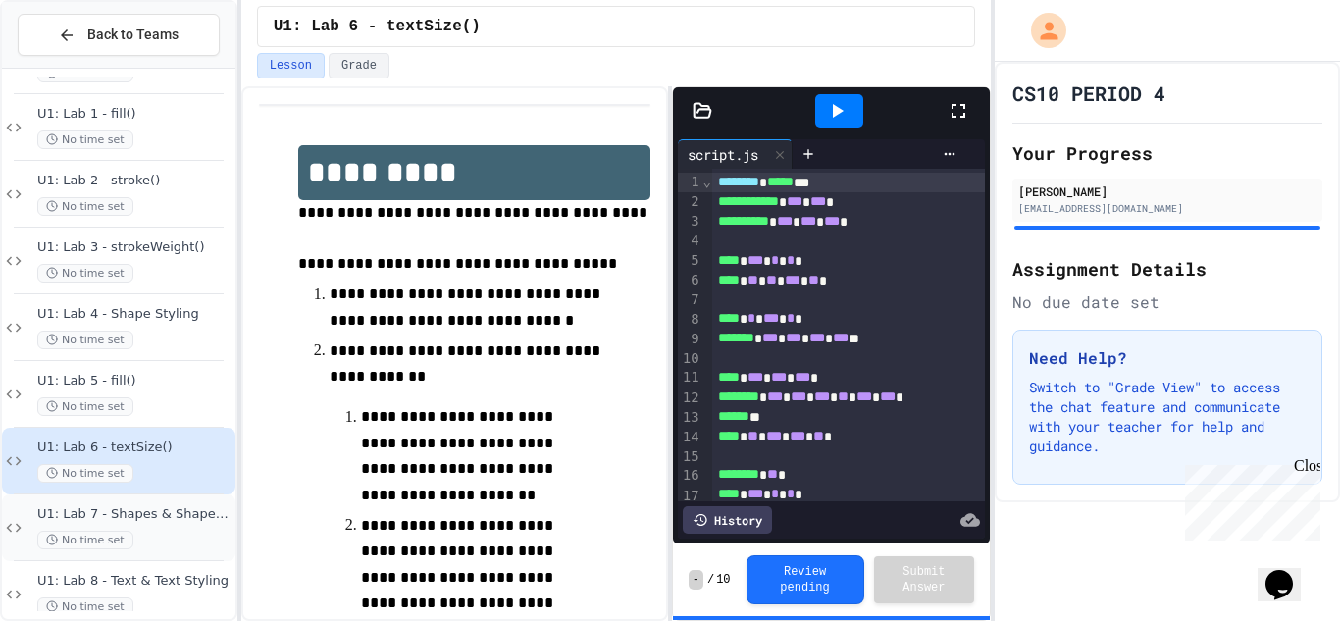
click at [140, 528] on div "U1: Lab 7 - Shapes & Shape Styling No time set" at bounding box center [134, 527] width 194 height 43
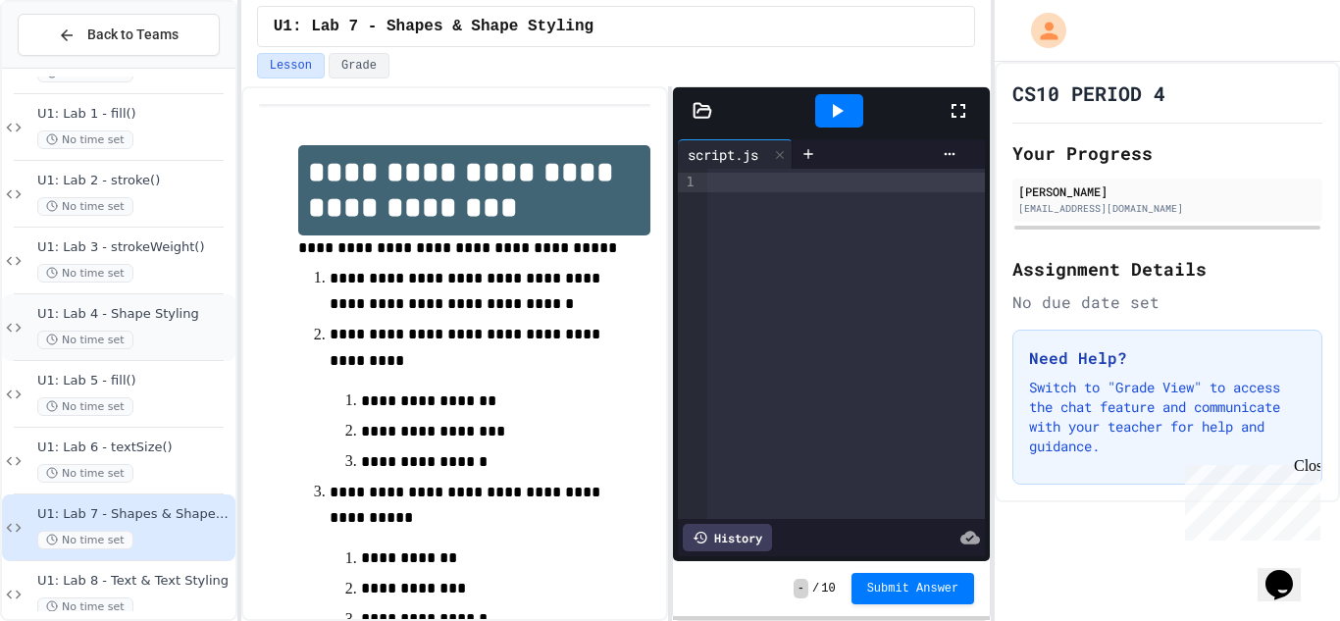
click at [166, 319] on span "U1: Lab 4 - Shape Styling" at bounding box center [134, 314] width 194 height 17
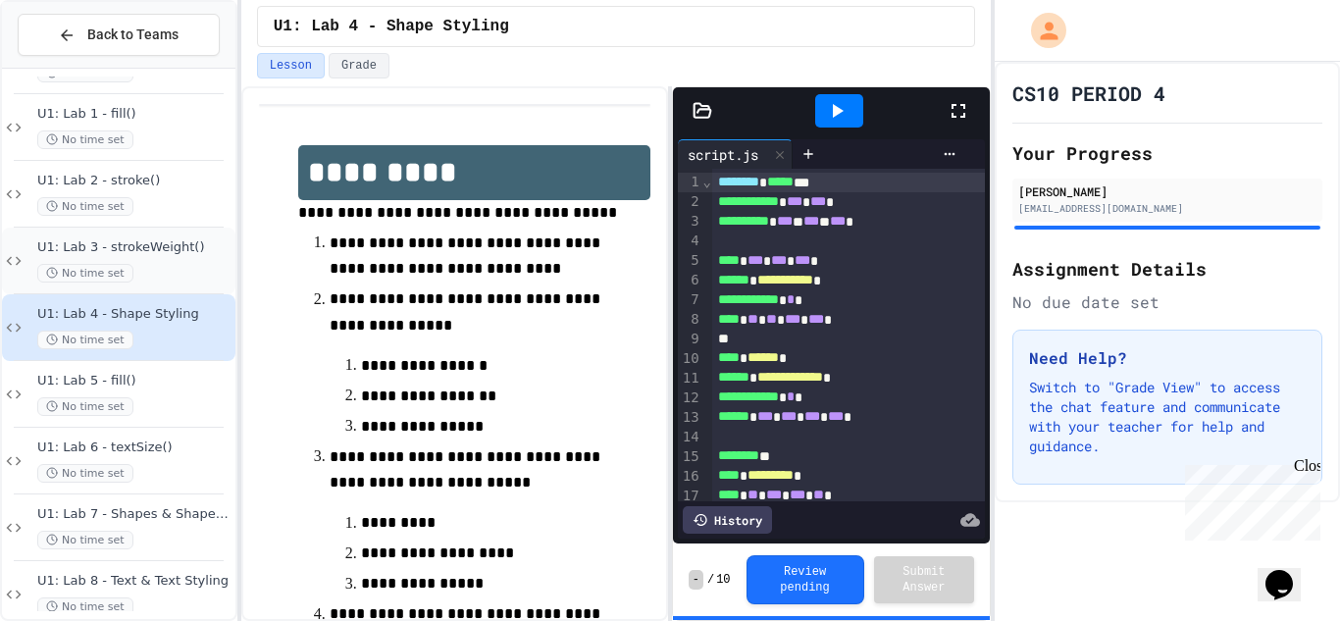
click at [145, 260] on div "U1: Lab 3 - strokeWeight() No time set" at bounding box center [134, 260] width 194 height 43
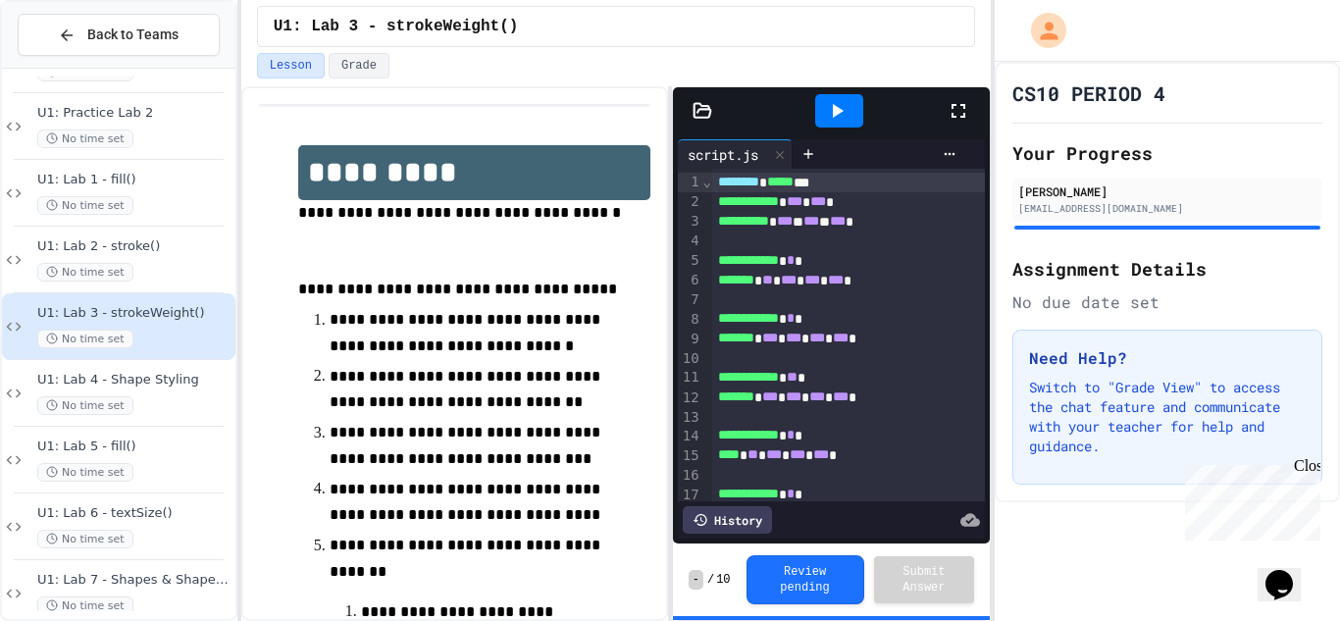
scroll to position [130, 0]
click at [167, 252] on span "U1: Lab 2 - stroke()" at bounding box center [134, 245] width 194 height 17
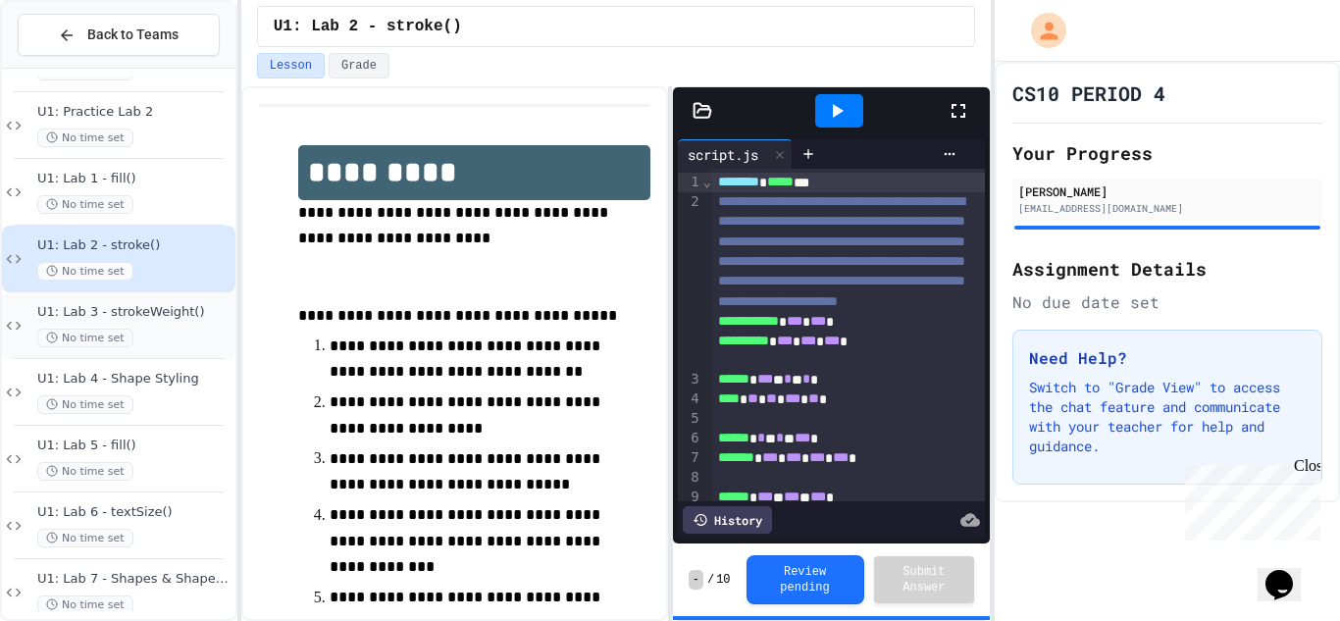
click at [171, 343] on div "No time set" at bounding box center [134, 338] width 194 height 19
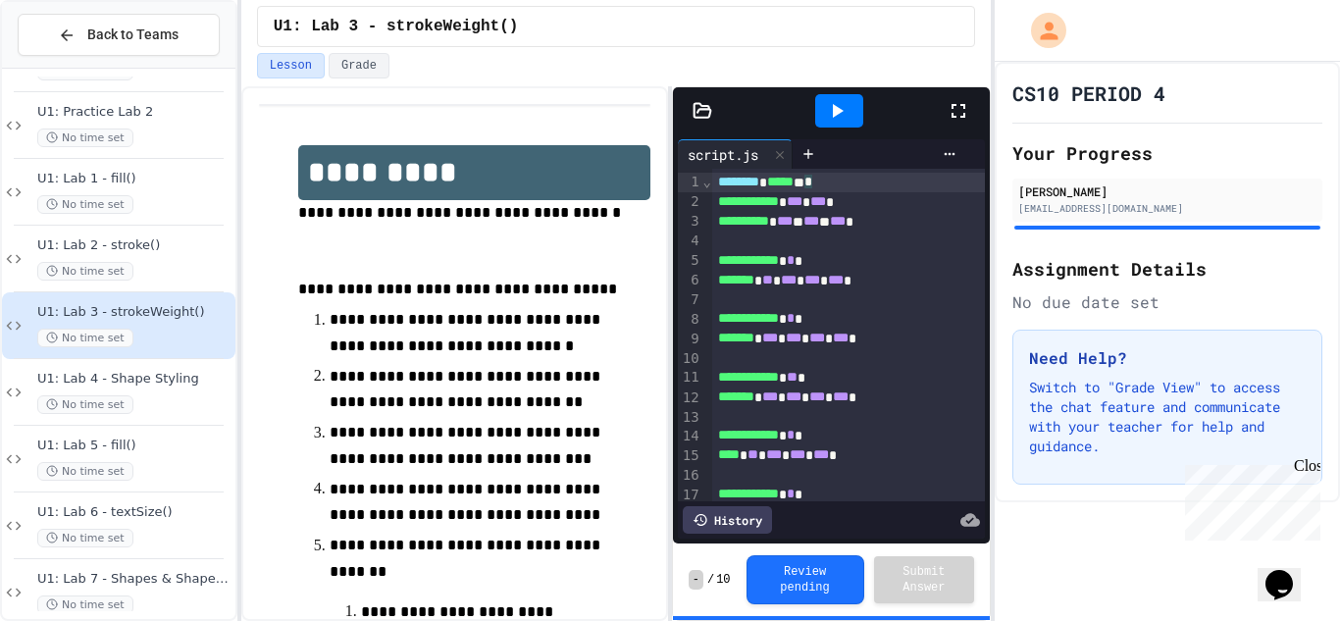
click at [892, 190] on div "******** ***** ** *" at bounding box center [849, 183] width 275 height 20
click at [713, 189] on div "******** ***** ***" at bounding box center [849, 183] width 275 height 20
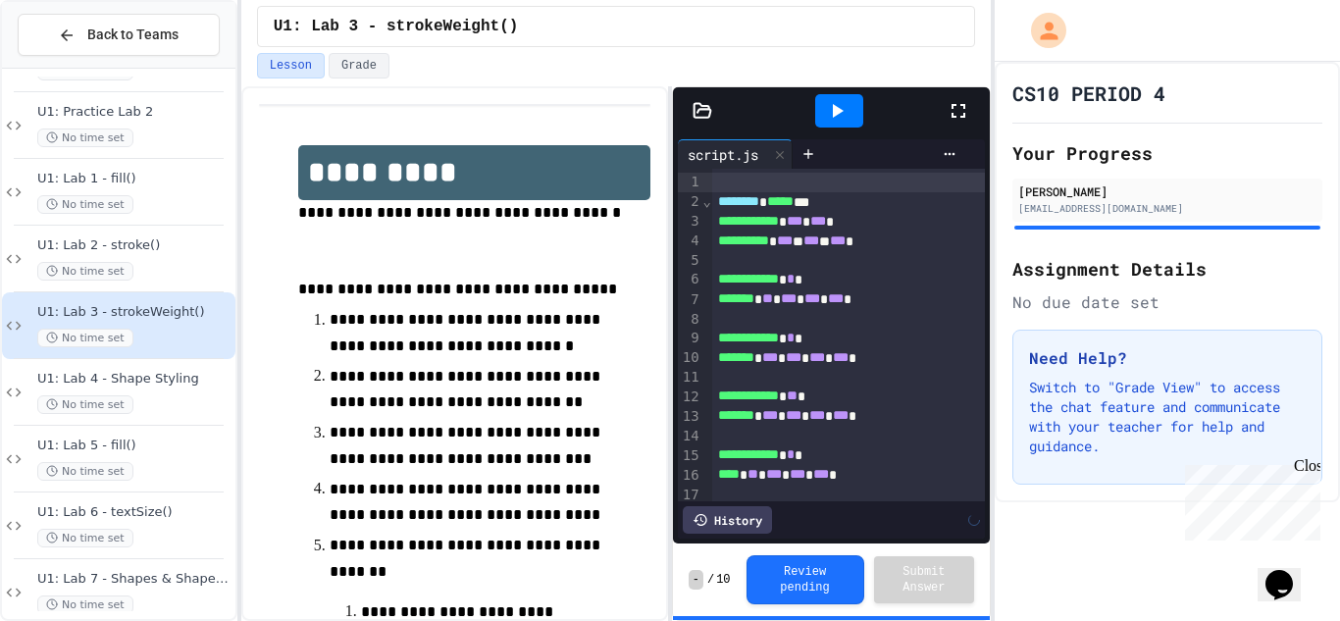
click at [713, 182] on div at bounding box center [849, 183] width 275 height 20
click at [130, 280] on div "No time set" at bounding box center [134, 271] width 194 height 19
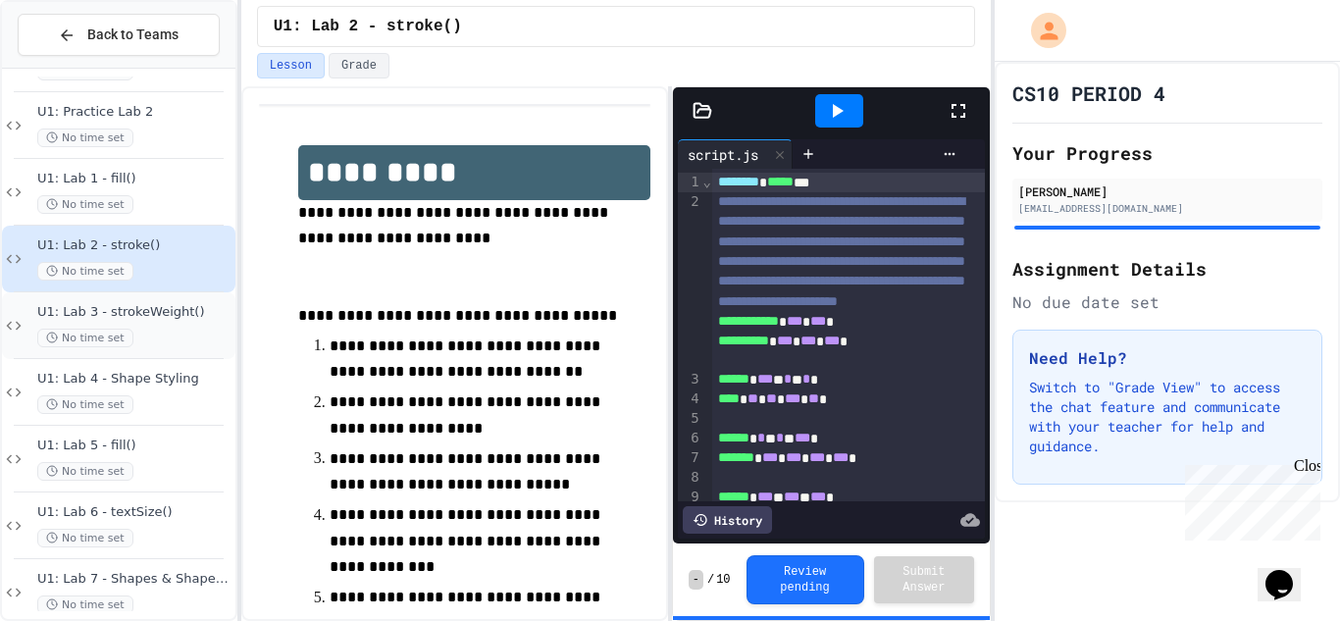
click at [161, 339] on div "No time set" at bounding box center [134, 338] width 194 height 19
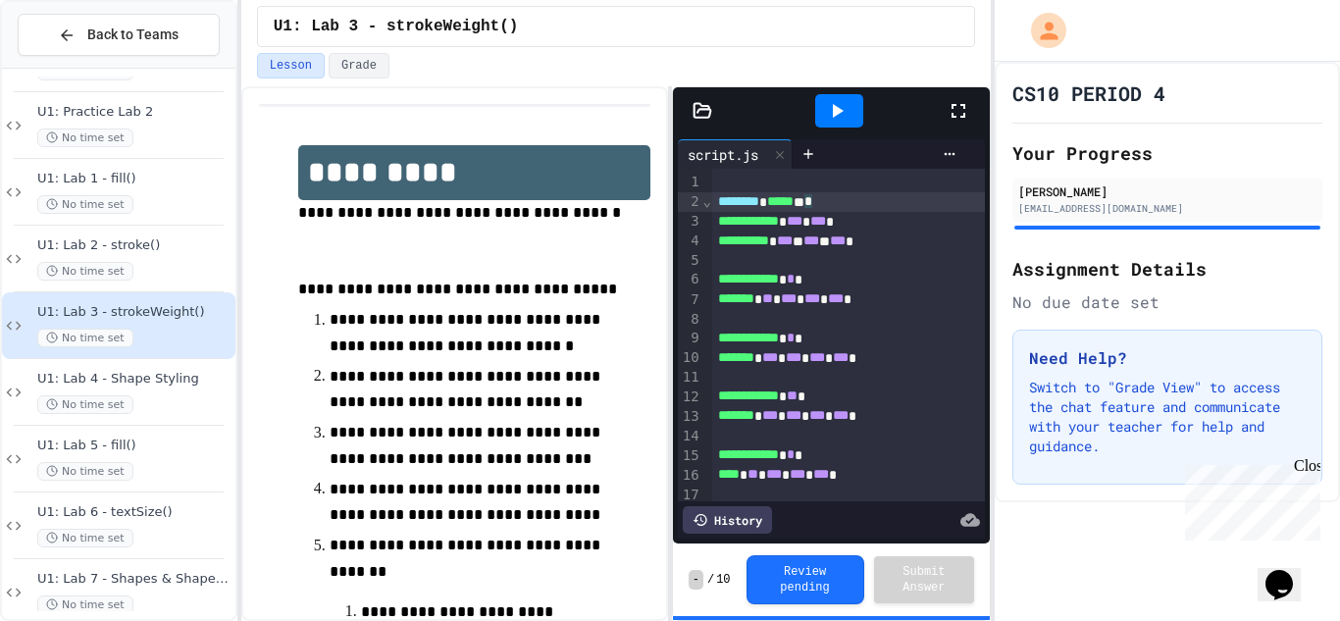
click at [870, 208] on div "******** ***** ** *" at bounding box center [849, 202] width 275 height 20
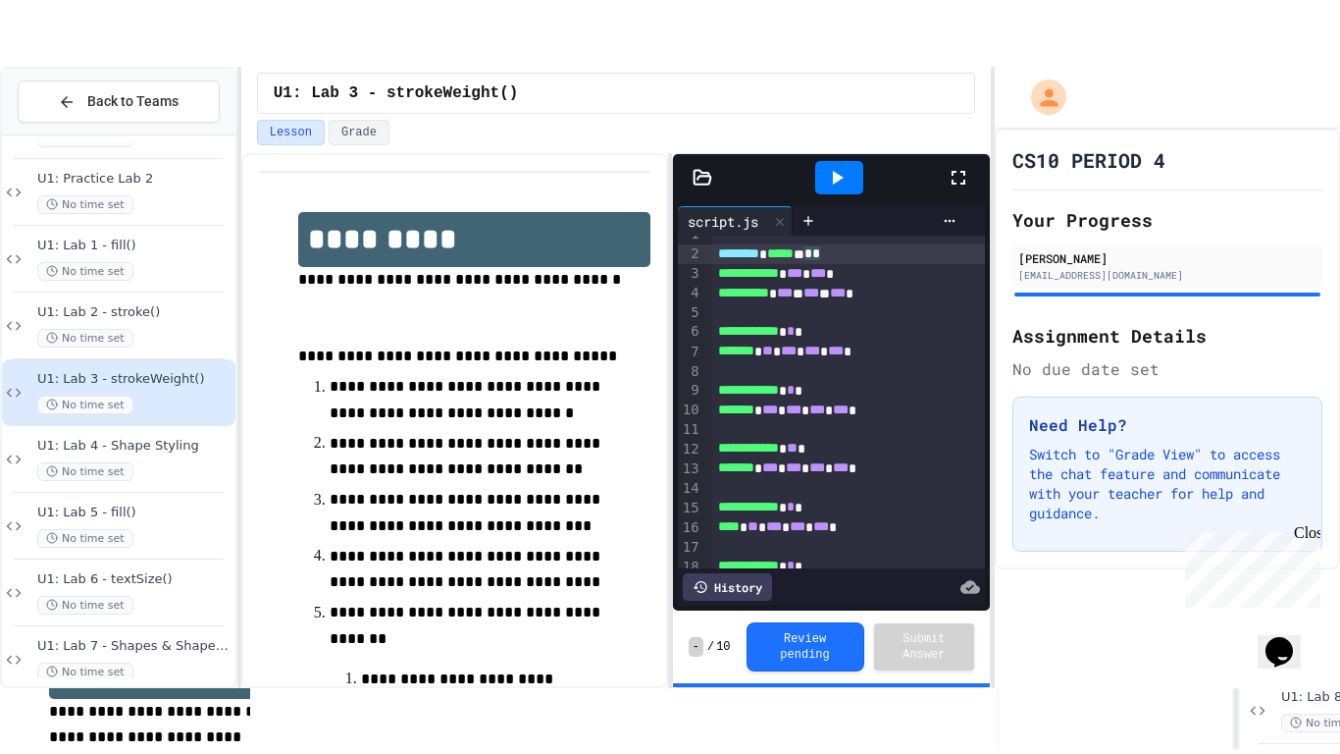
scroll to position [13, 0]
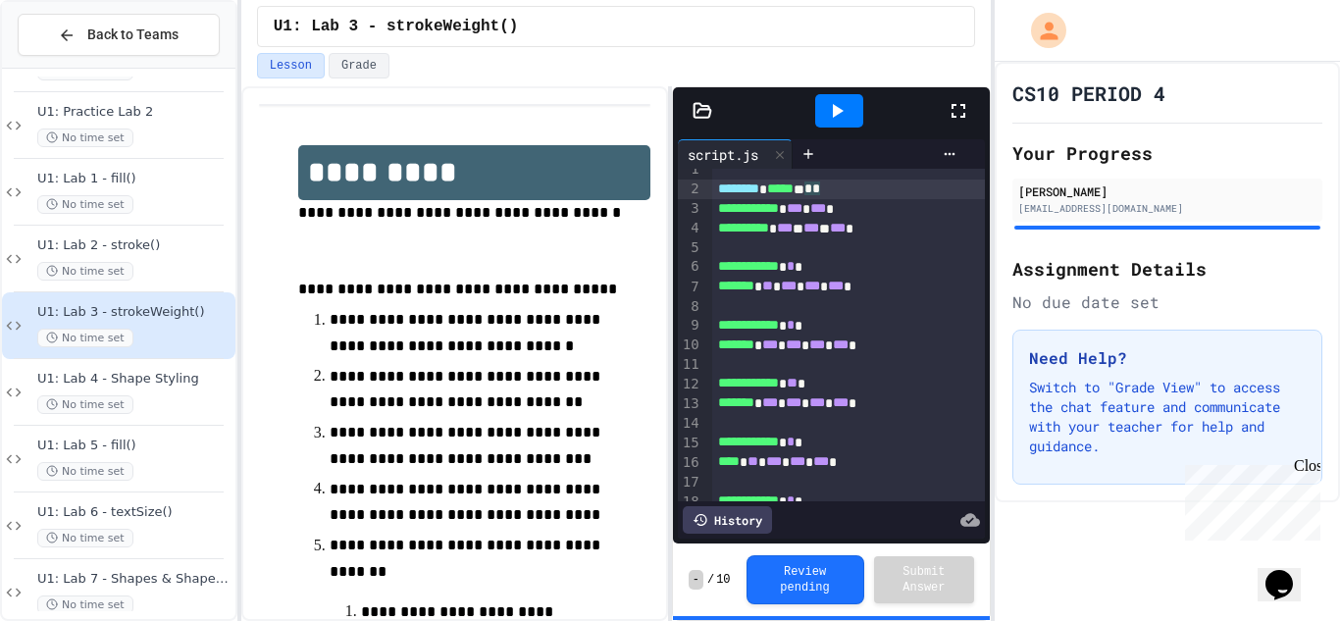
click at [811, 253] on div at bounding box center [849, 248] width 275 height 20
click at [869, 199] on div "**********" at bounding box center [849, 209] width 275 height 20
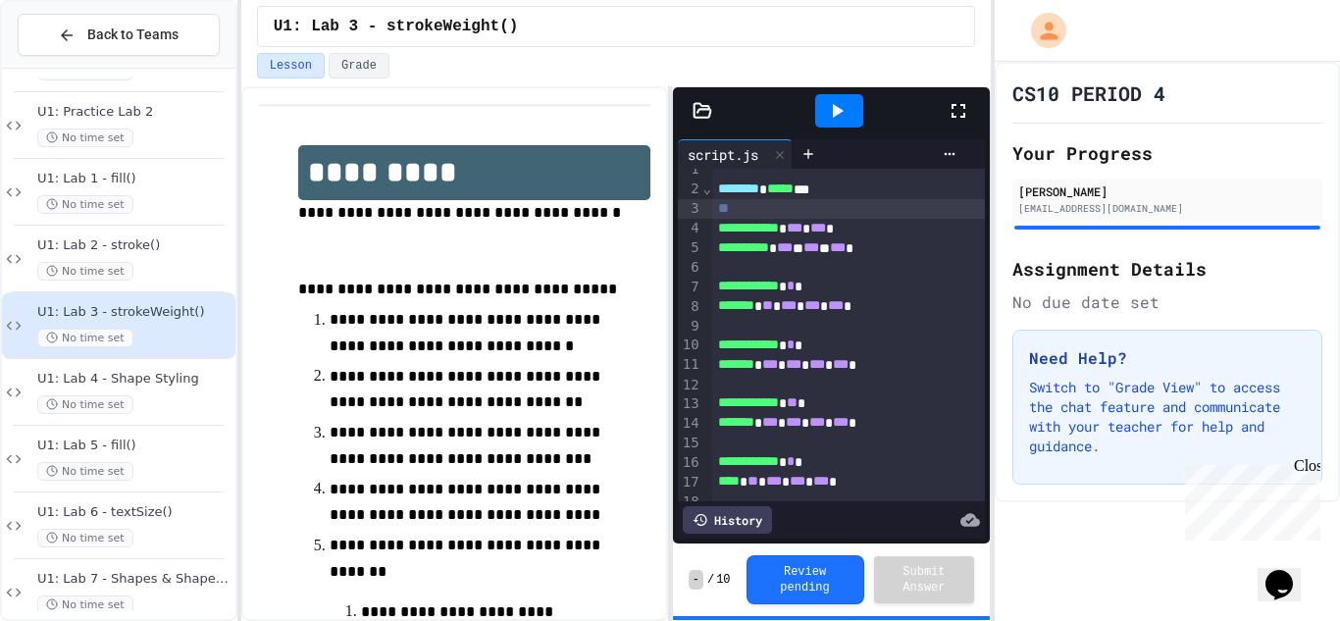
click at [808, 213] on div "**" at bounding box center [849, 209] width 275 height 20
click at [820, 115] on div at bounding box center [839, 110] width 48 height 33
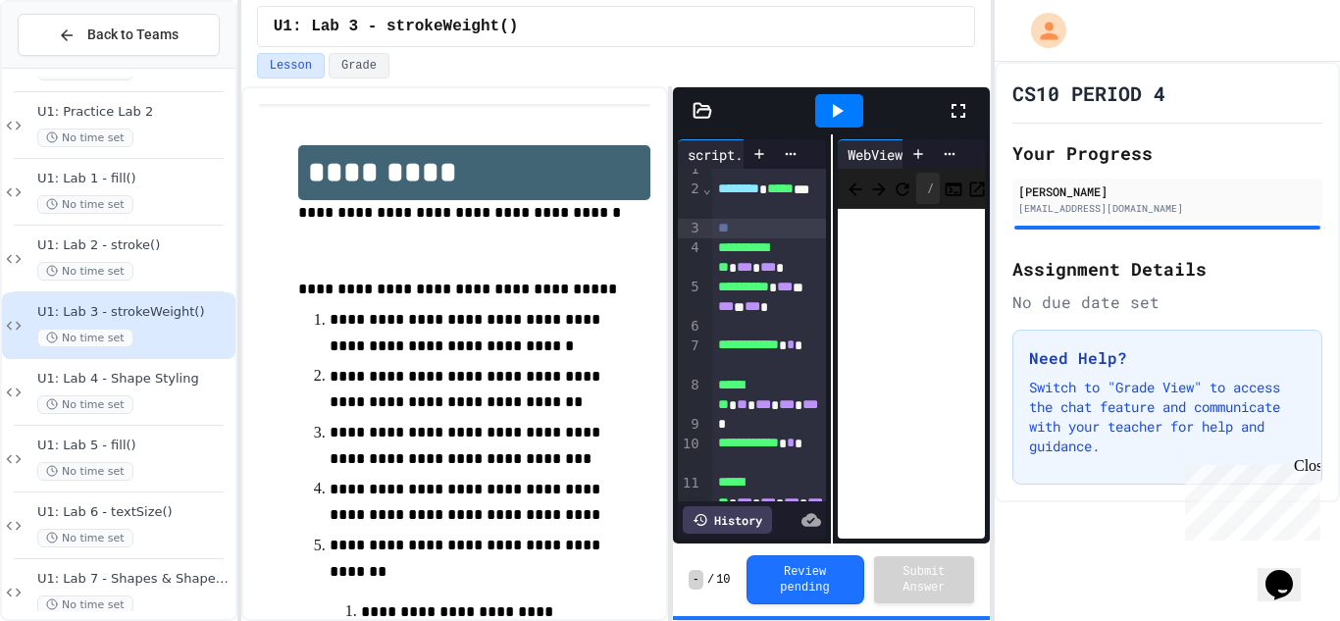
click at [964, 112] on icon at bounding box center [959, 111] width 24 height 24
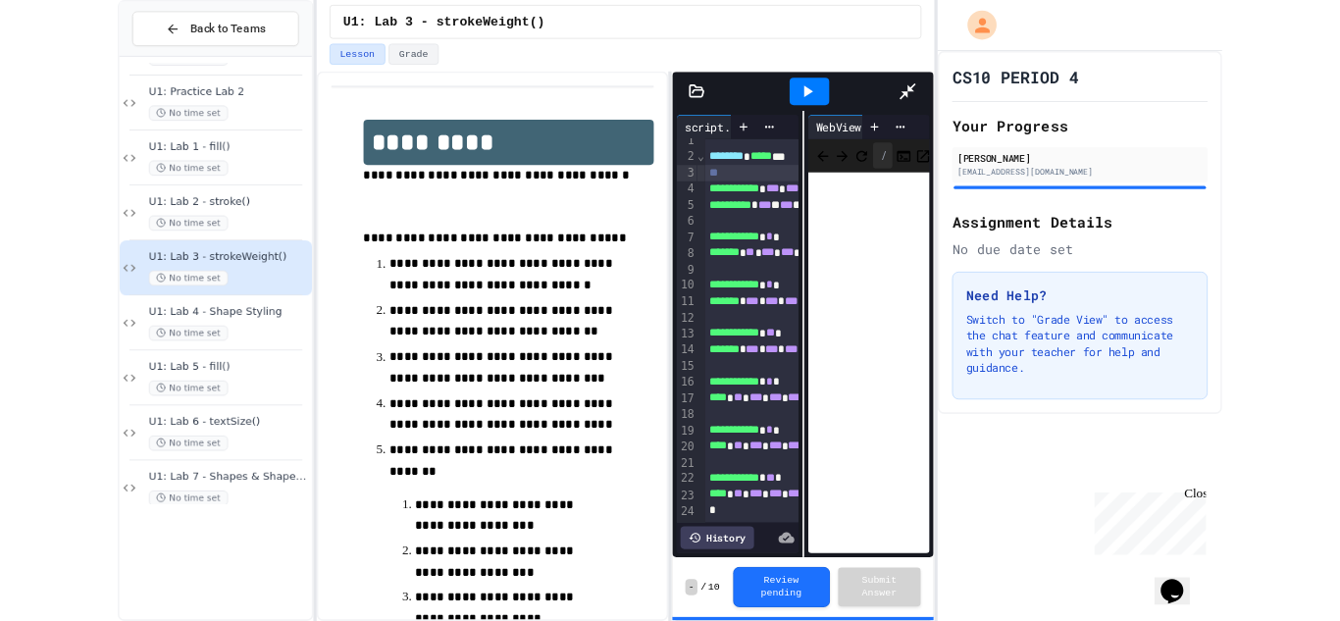
scroll to position [0, 0]
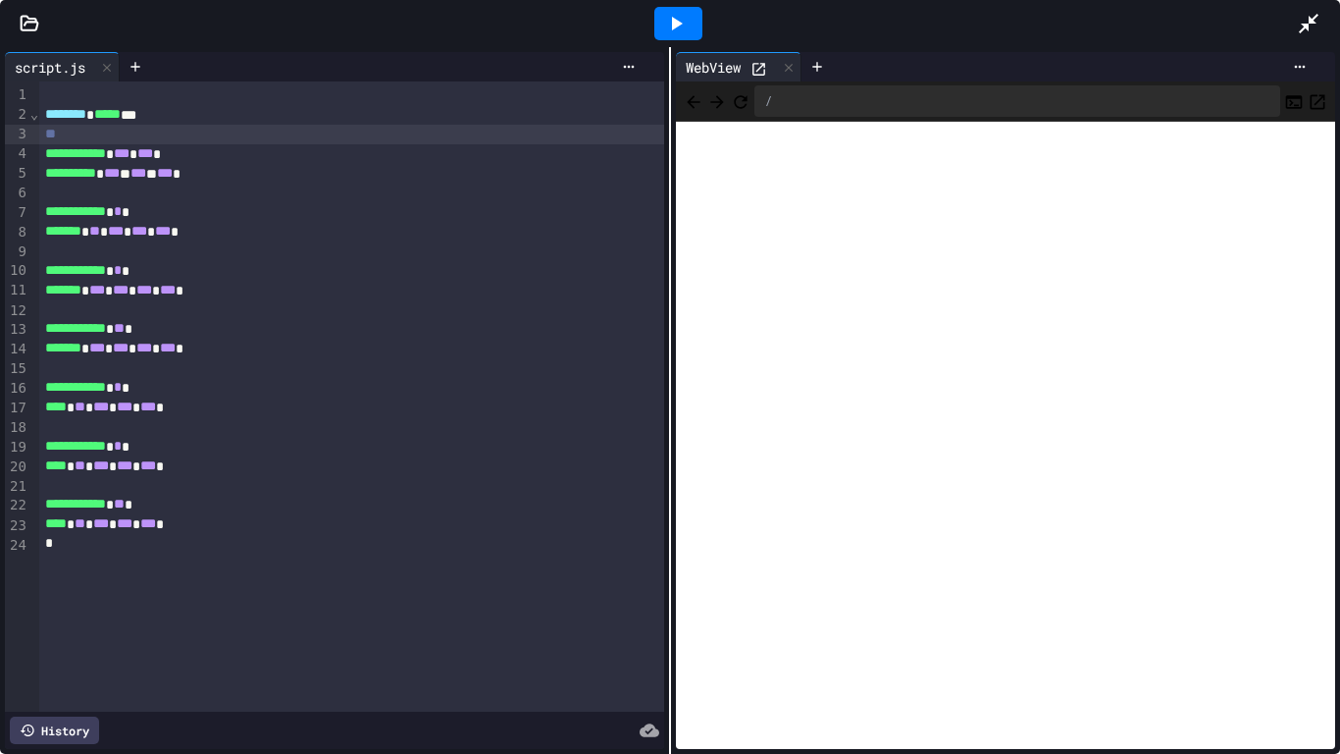
click at [314, 135] on div "**" at bounding box center [352, 135] width 626 height 20
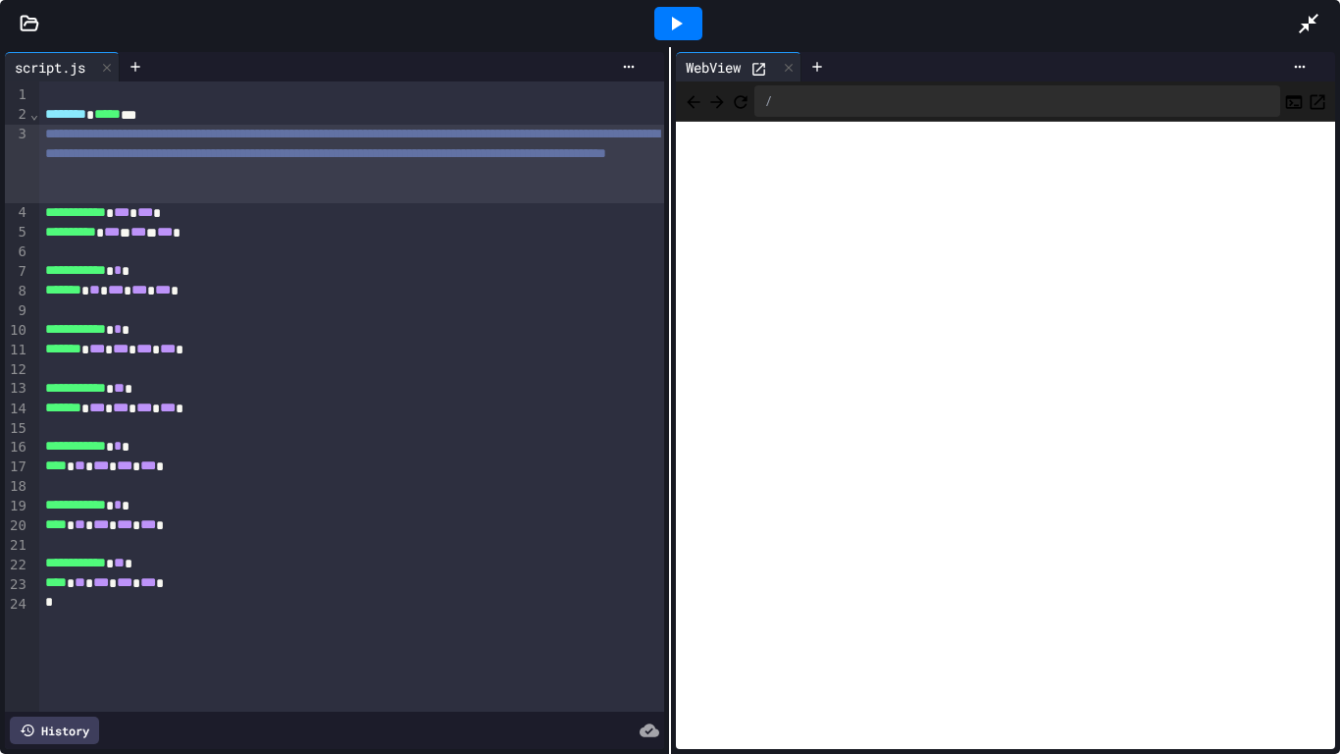
click at [1306, 19] on icon at bounding box center [1309, 24] width 24 height 24
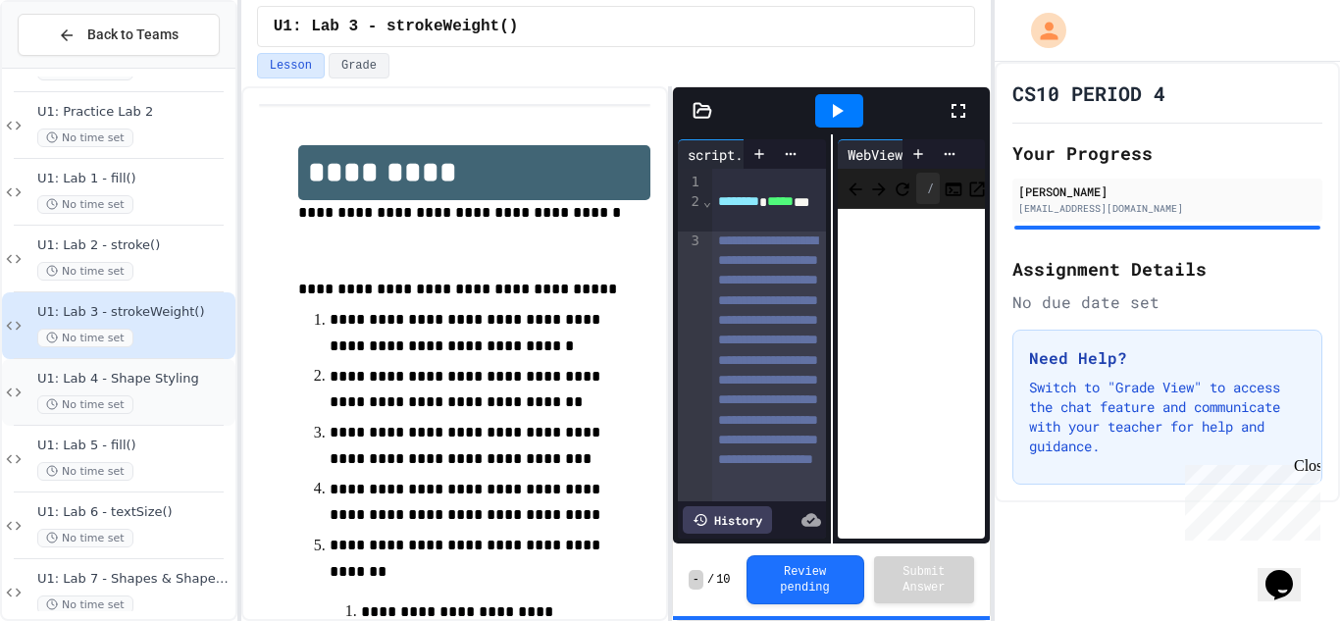
click at [164, 398] on div "No time set" at bounding box center [134, 404] width 194 height 19
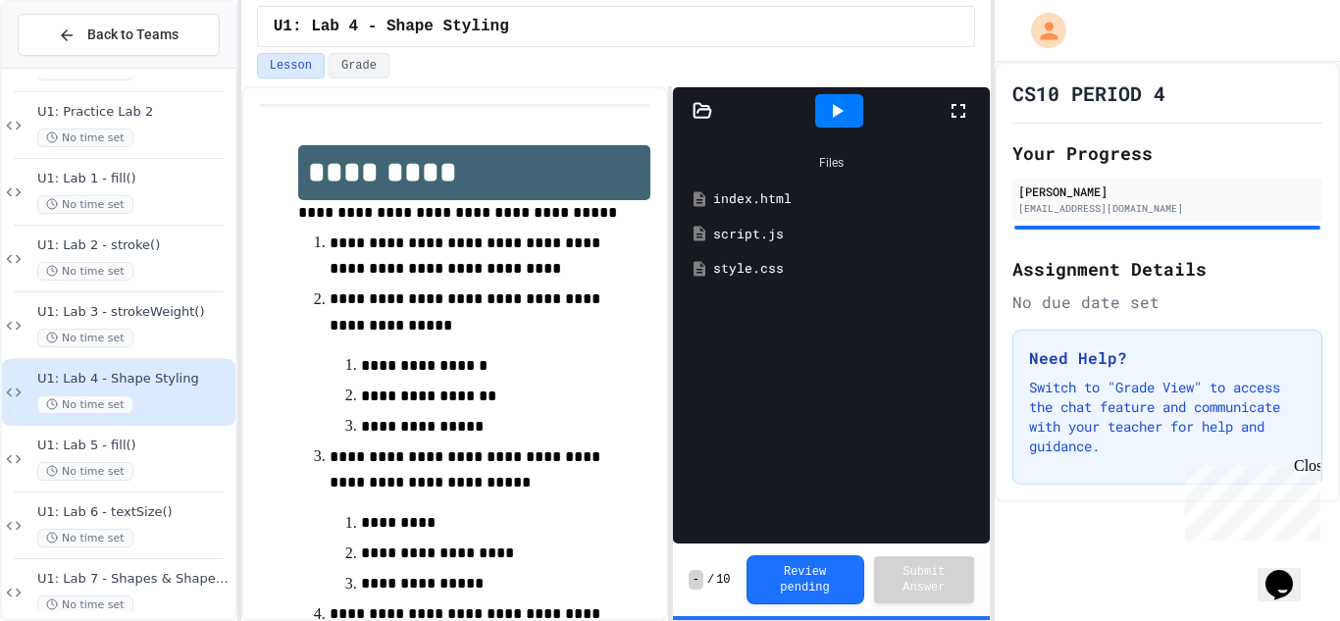
click at [948, 106] on icon at bounding box center [959, 111] width 24 height 24
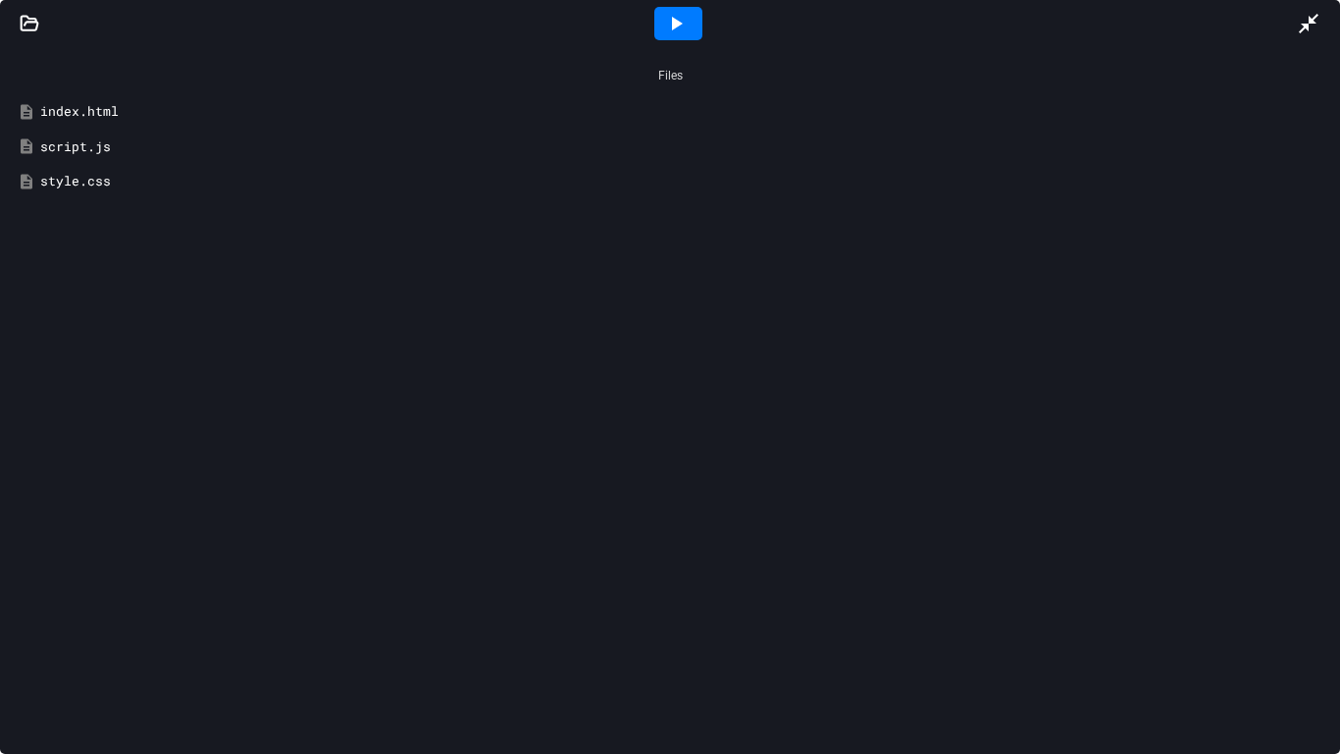
click at [667, 24] on icon at bounding box center [676, 24] width 24 height 24
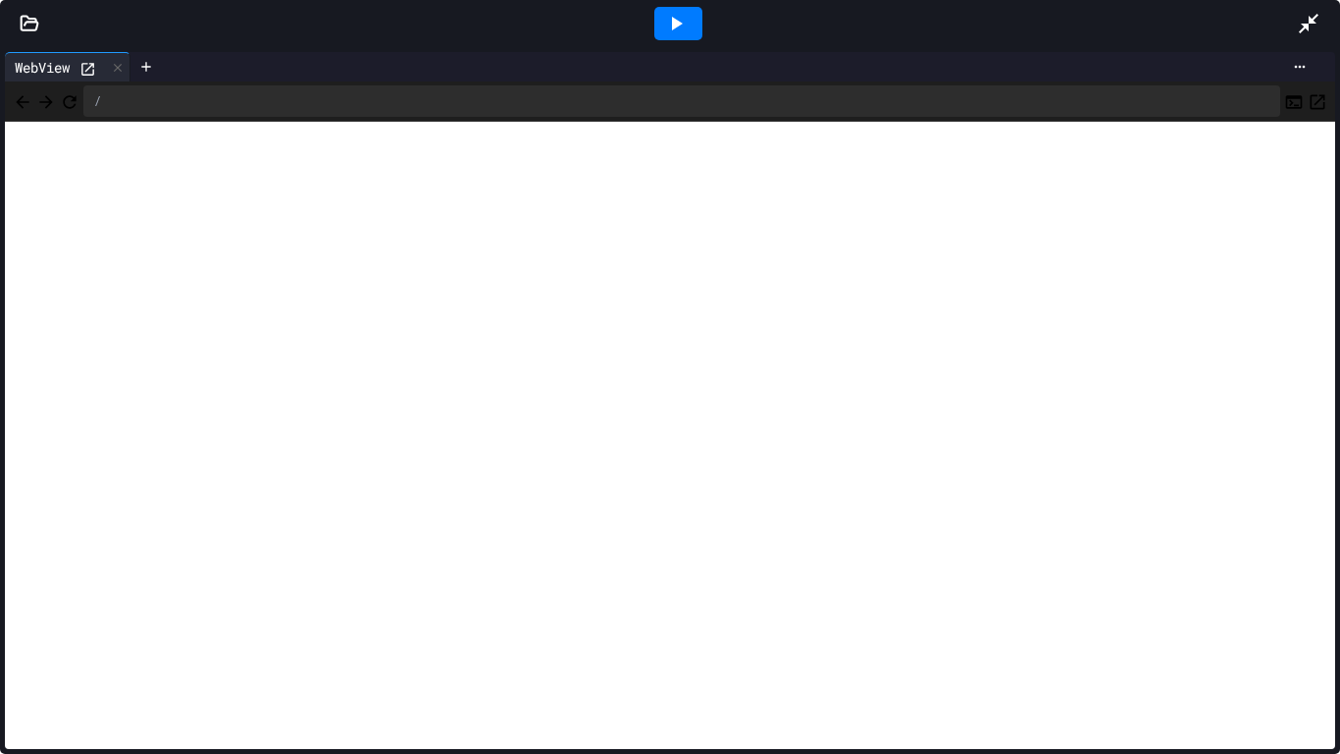
click at [1315, 16] on icon at bounding box center [1309, 24] width 20 height 20
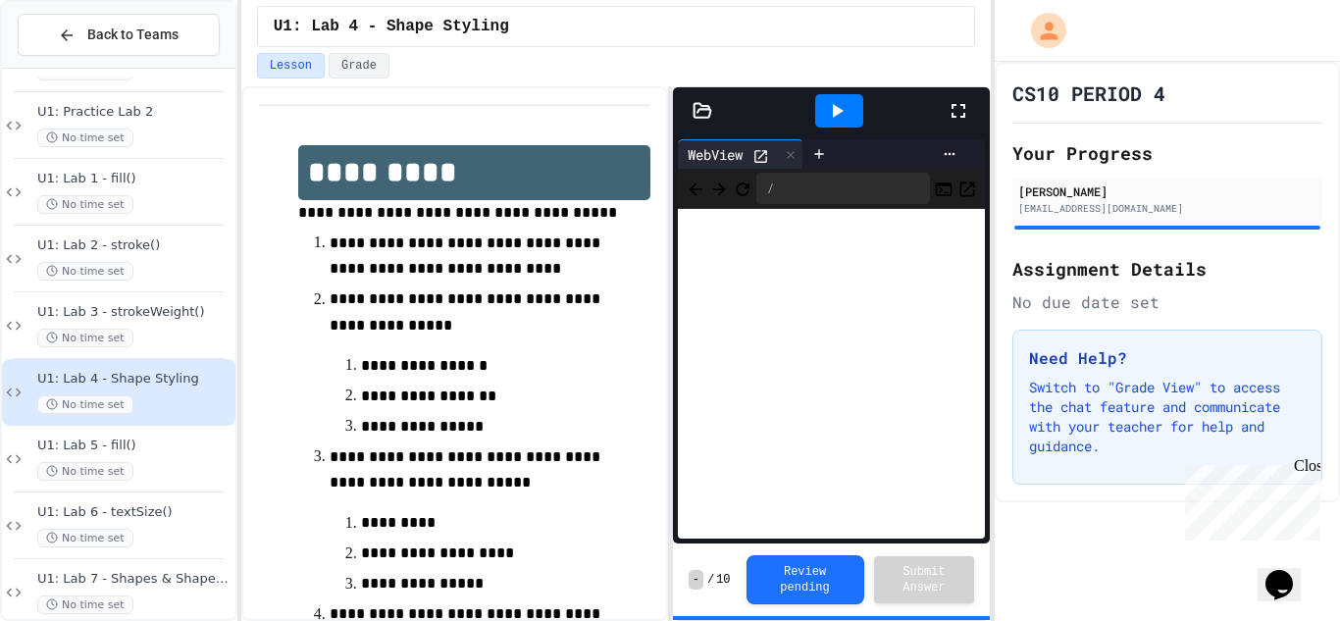
click at [841, 114] on icon at bounding box center [837, 111] width 24 height 24
click at [707, 94] on div at bounding box center [832, 110] width 318 height 47
click at [701, 109] on icon at bounding box center [702, 110] width 17 height 14
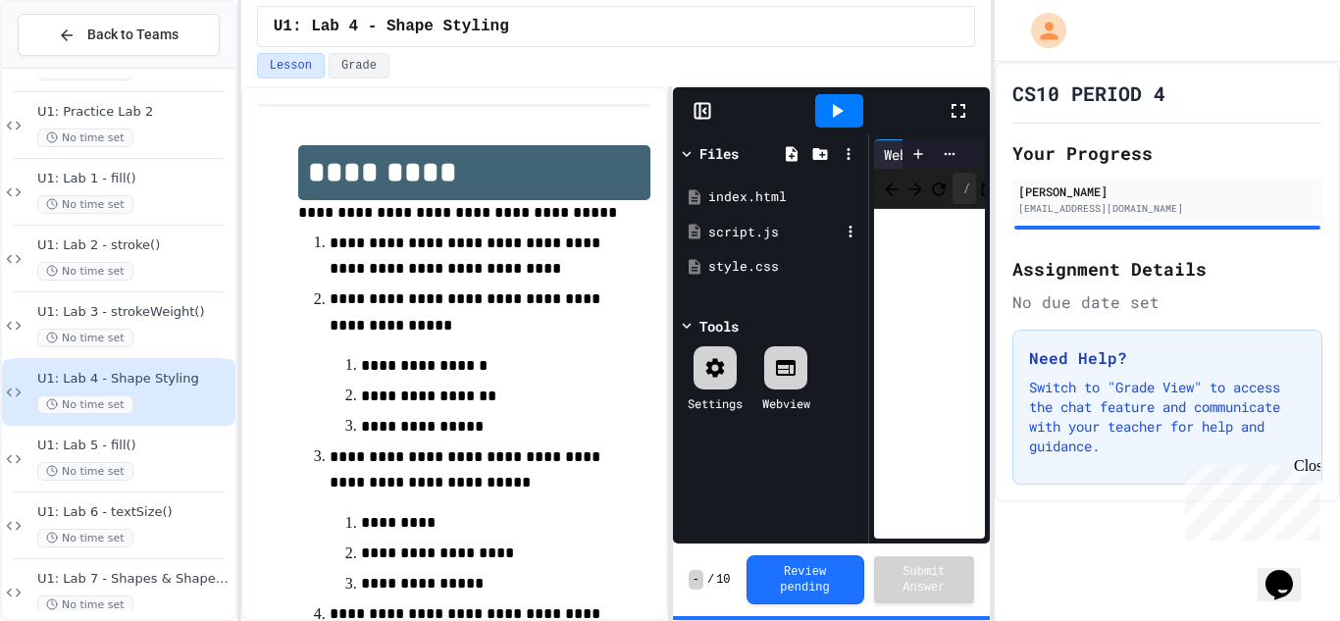
click at [718, 240] on div "script.js" at bounding box center [773, 233] width 131 height 20
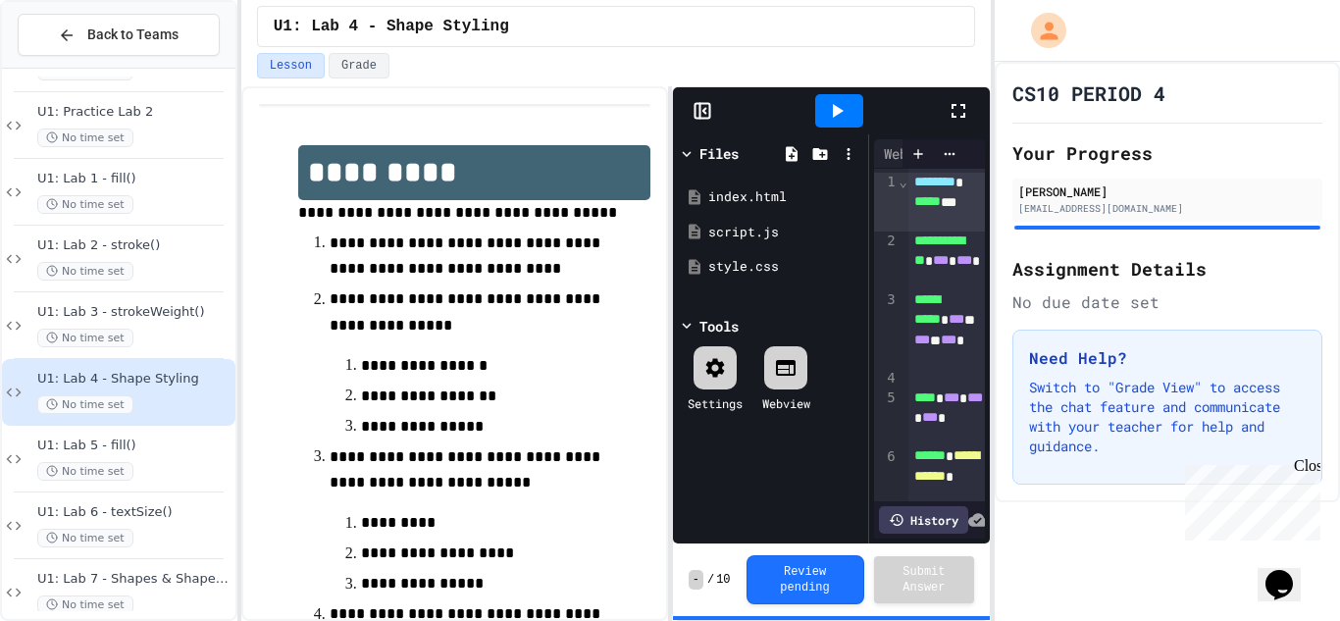
click at [947, 111] on icon at bounding box center [959, 111] width 24 height 24
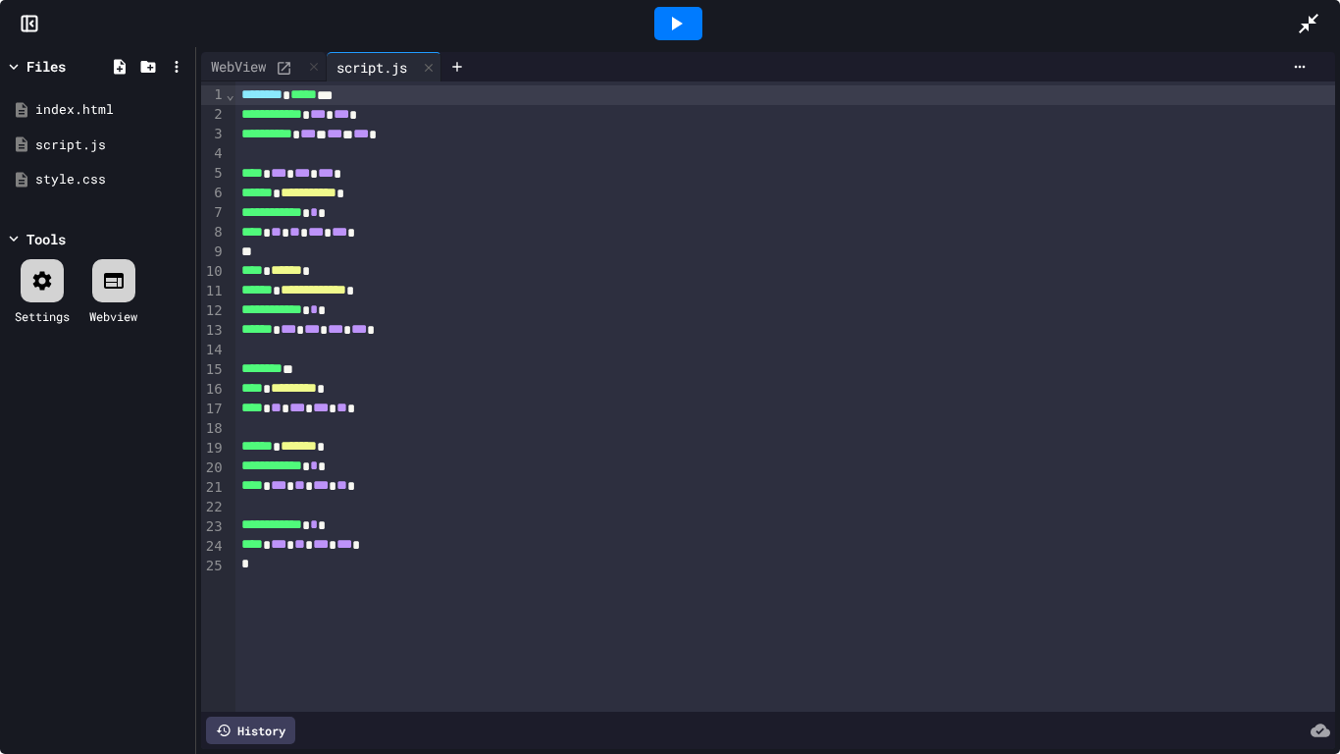
click at [688, 37] on div at bounding box center [678, 23] width 48 height 33
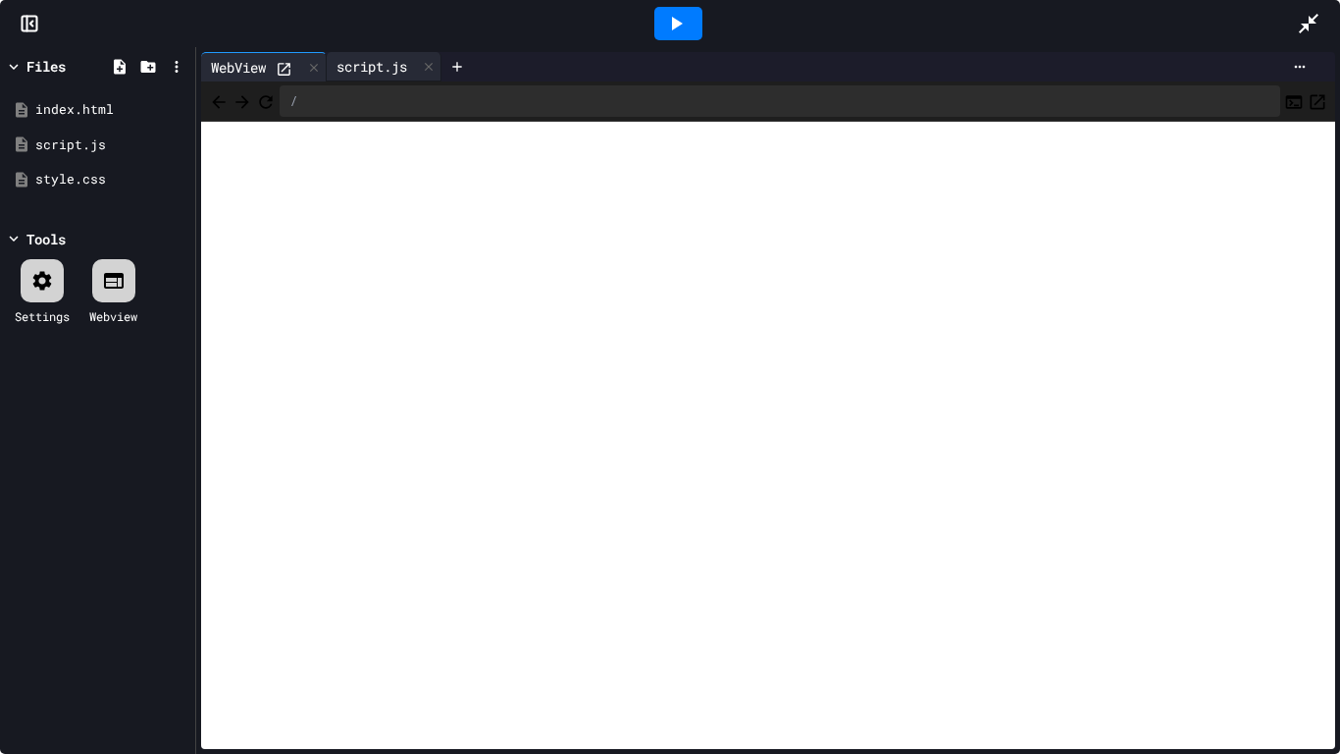
click at [384, 70] on div "script.js" at bounding box center [372, 66] width 90 height 21
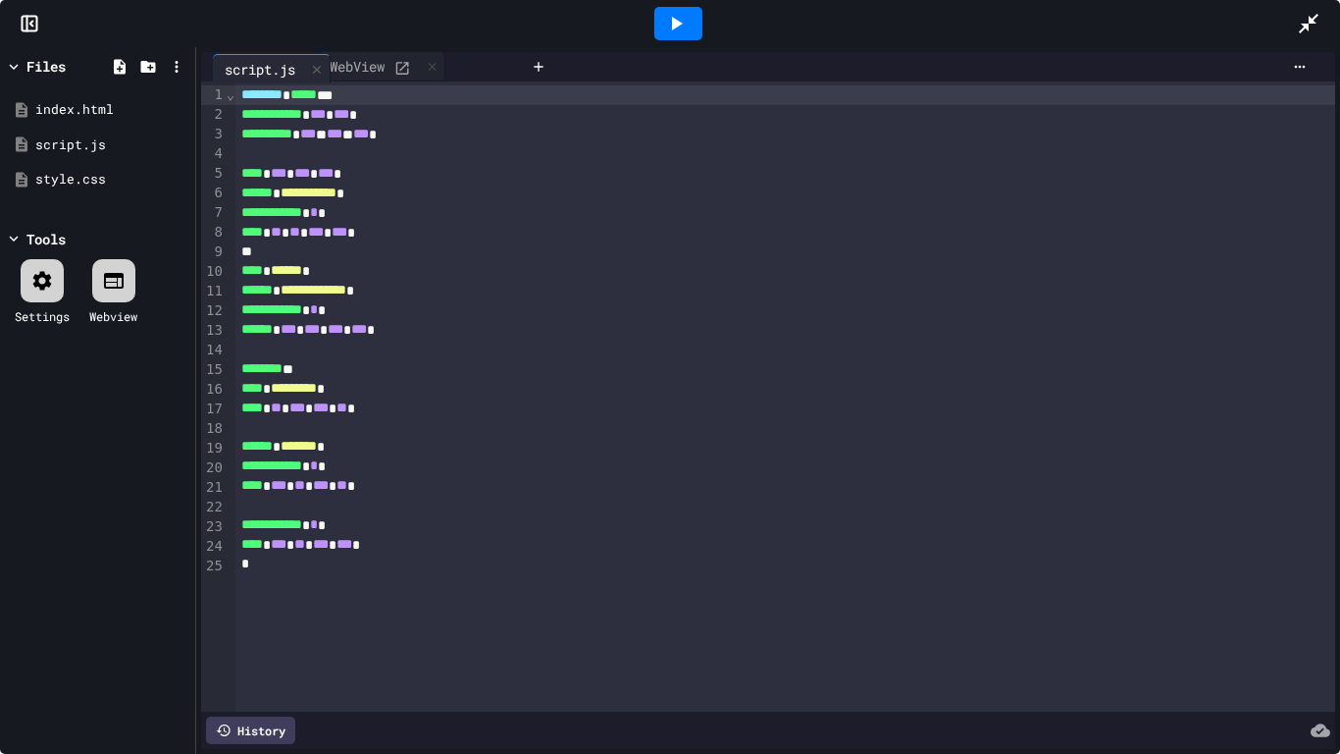
drag, startPoint x: 384, startPoint y: 70, endPoint x: 254, endPoint y: 68, distance: 129.5
click at [254, 68] on div "WebView script.js" at bounding box center [362, 66] width 322 height 29
click at [434, 81] on div "**********" at bounding box center [785, 396] width 1101 height 630
click at [436, 71] on icon at bounding box center [429, 68] width 14 height 14
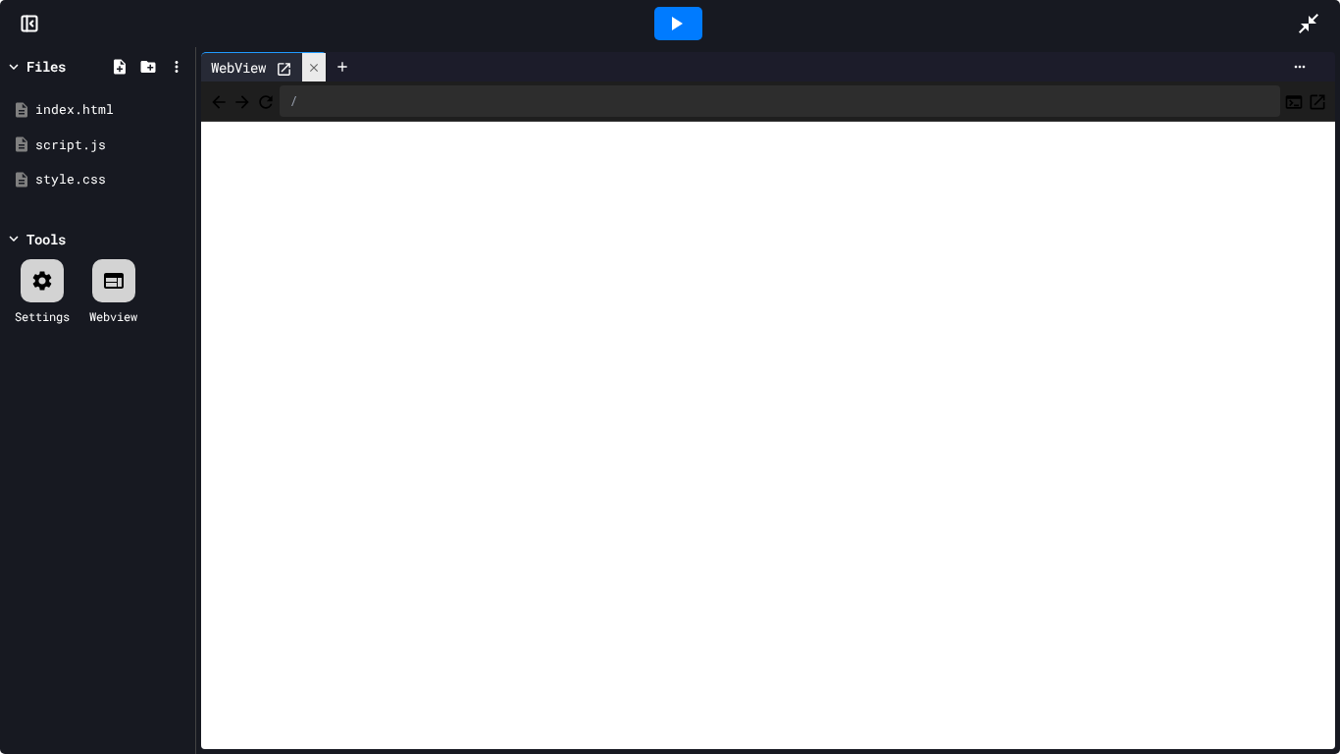
click at [309, 78] on div at bounding box center [314, 67] width 24 height 28
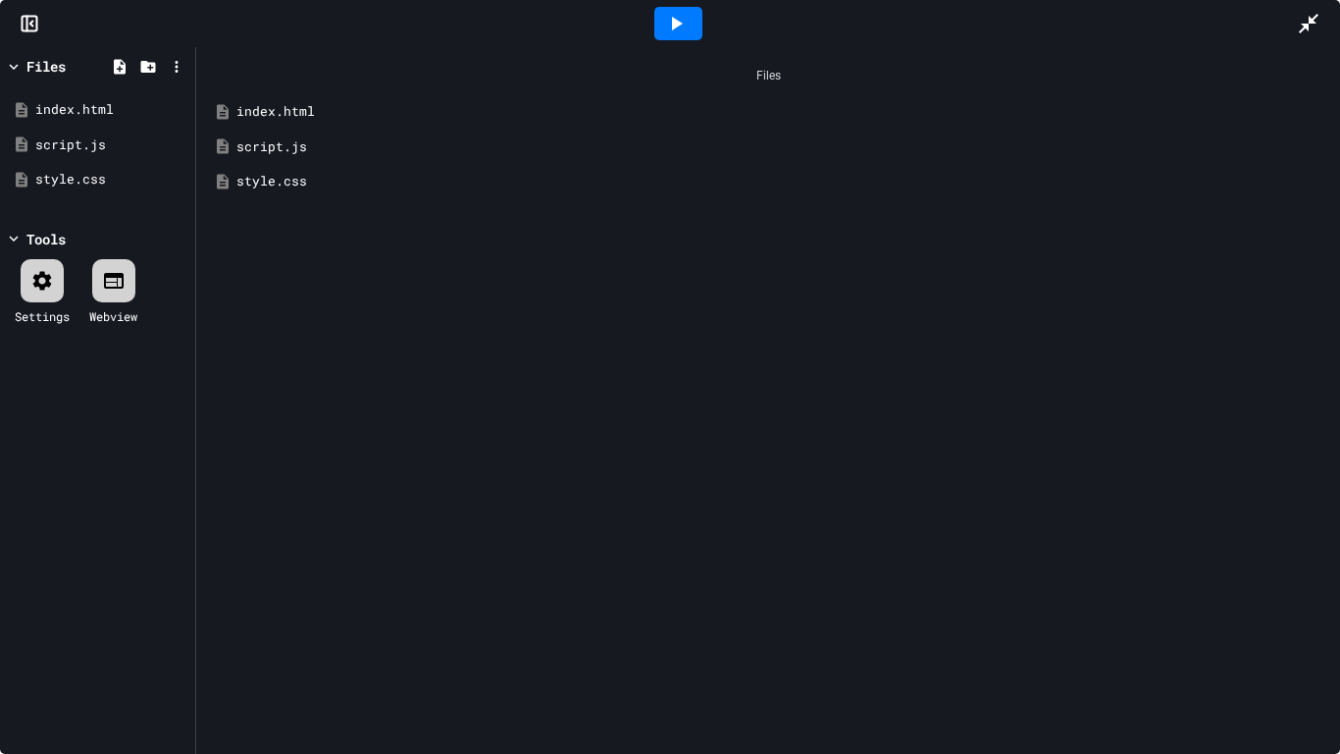
click at [673, 21] on icon at bounding box center [677, 24] width 11 height 14
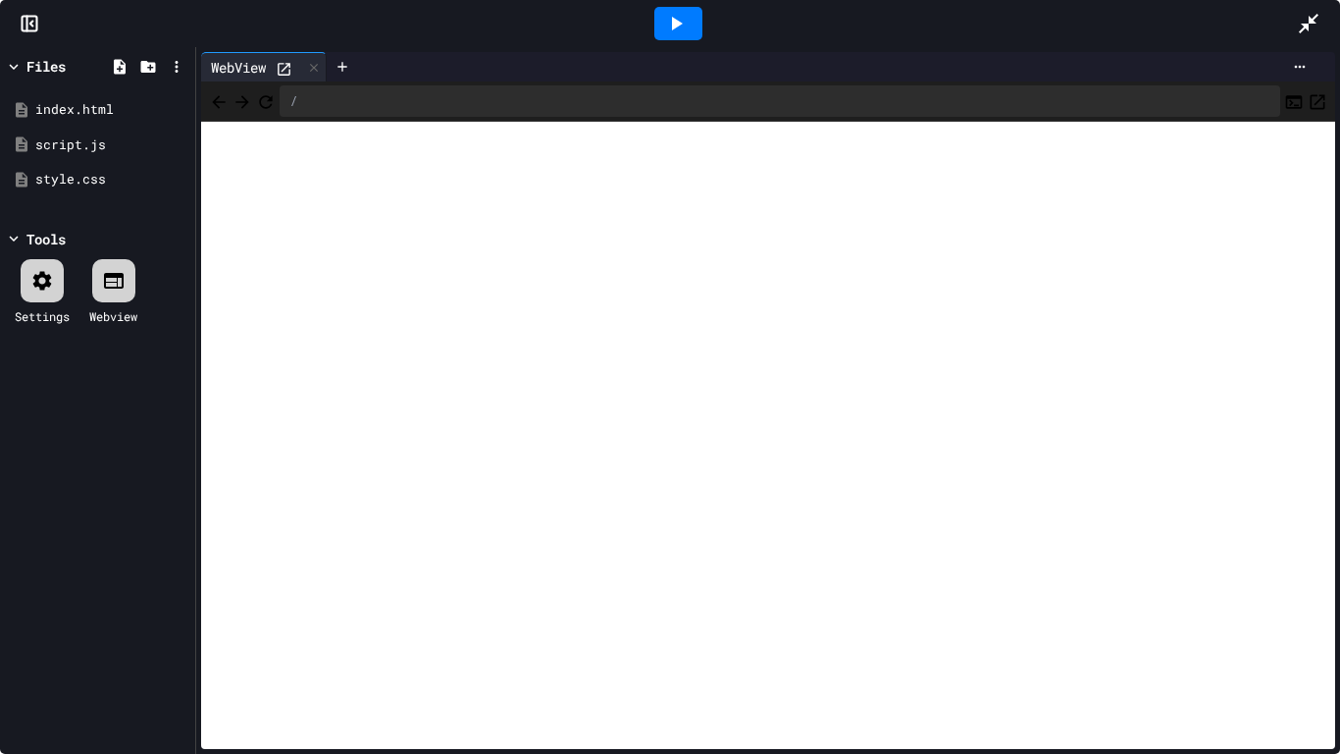
click at [281, 74] on icon at bounding box center [284, 69] width 13 height 13
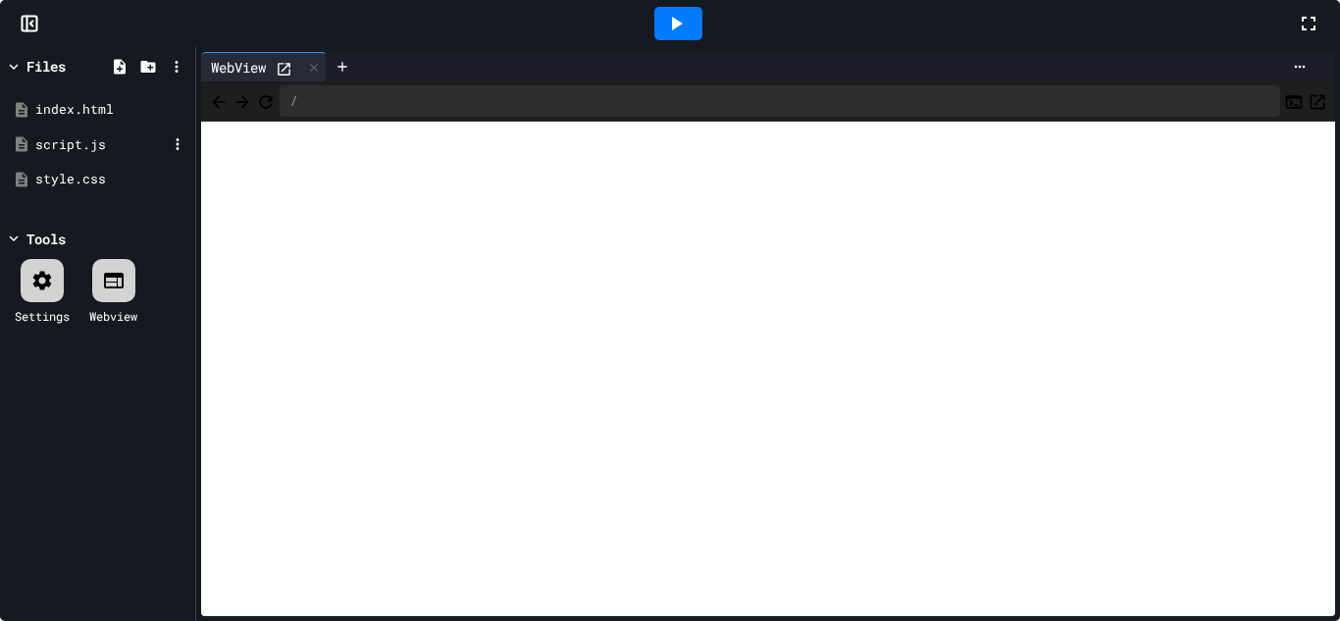
click at [167, 155] on div "script.js" at bounding box center [100, 145] width 131 height 20
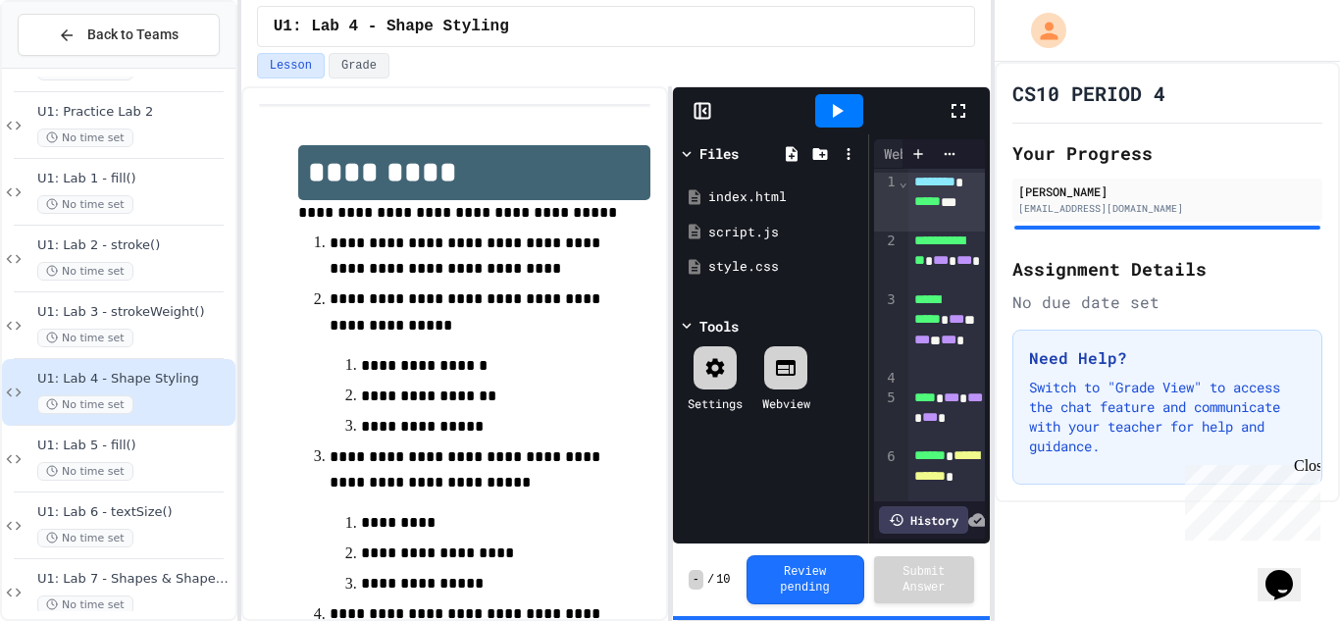
click at [703, 148] on div "Files" at bounding box center [719, 153] width 39 height 21
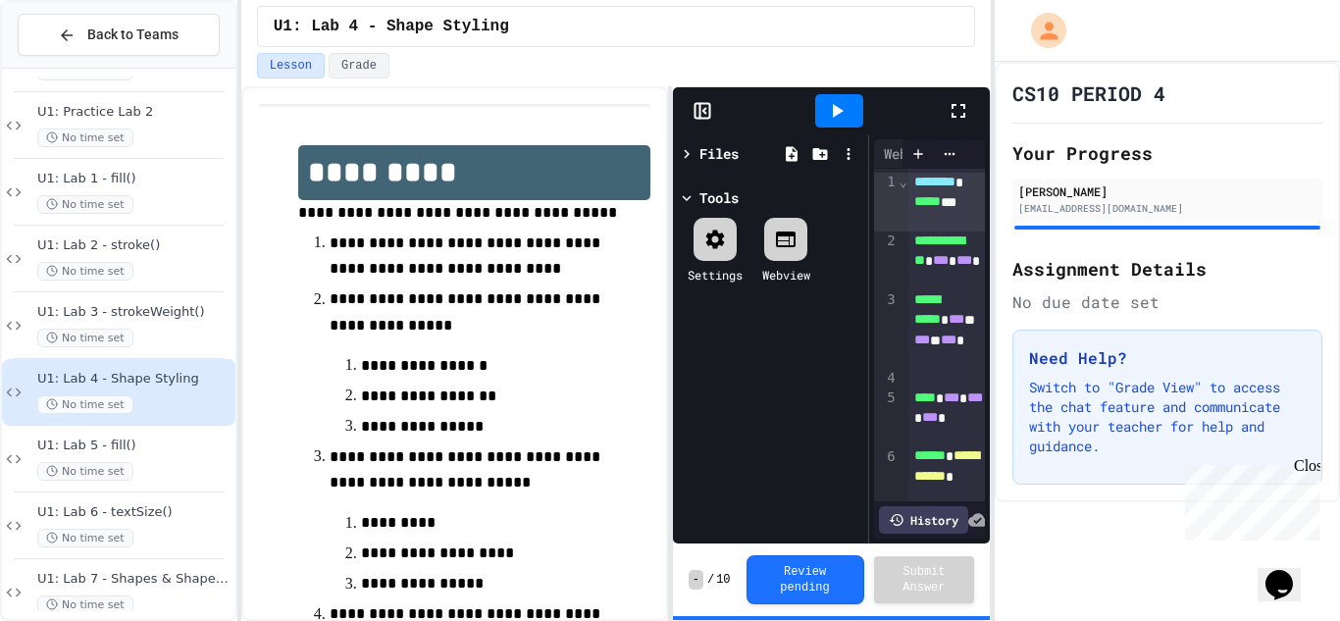
click at [703, 148] on div "Files" at bounding box center [719, 153] width 39 height 21
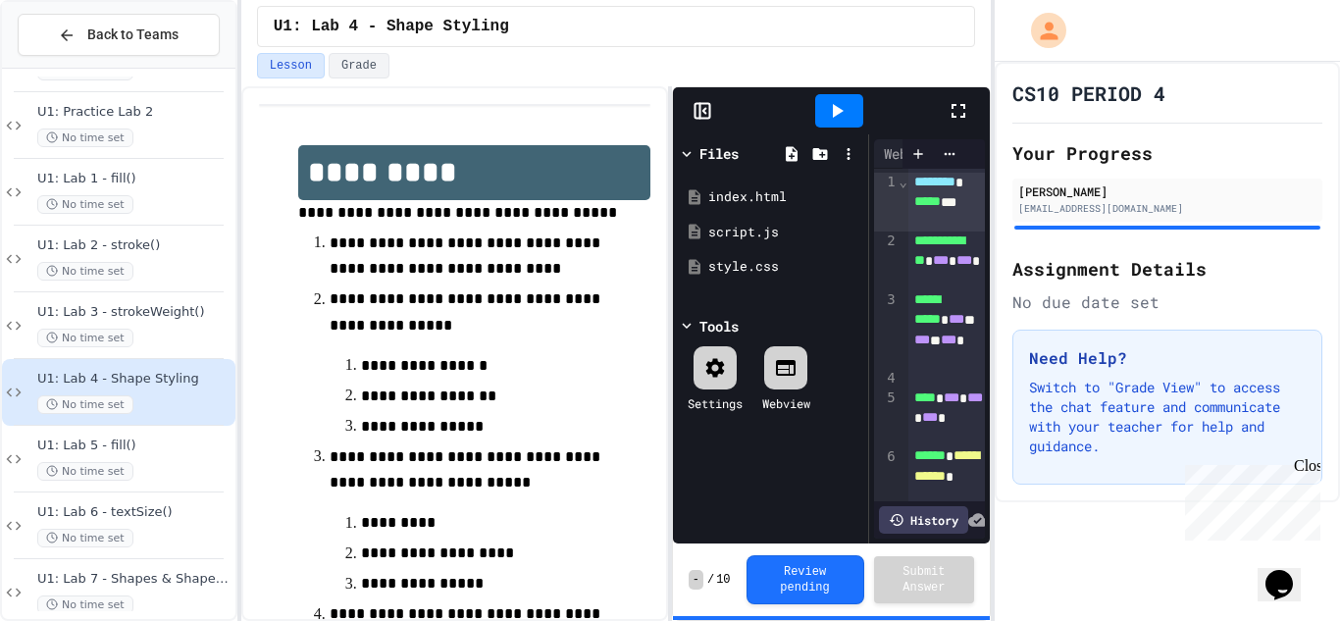
click at [959, 108] on icon at bounding box center [959, 111] width 24 height 24
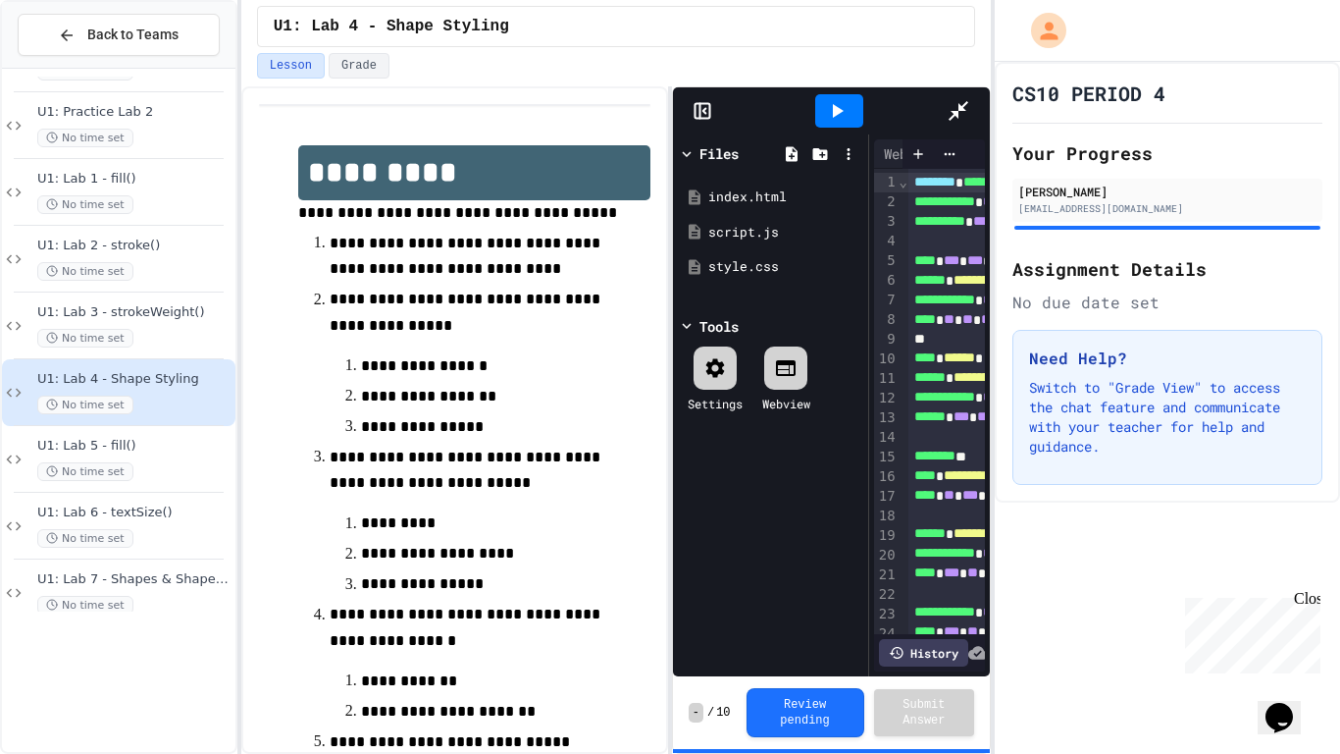
click at [732, 84] on div at bounding box center [840, 110] width 216 height 53
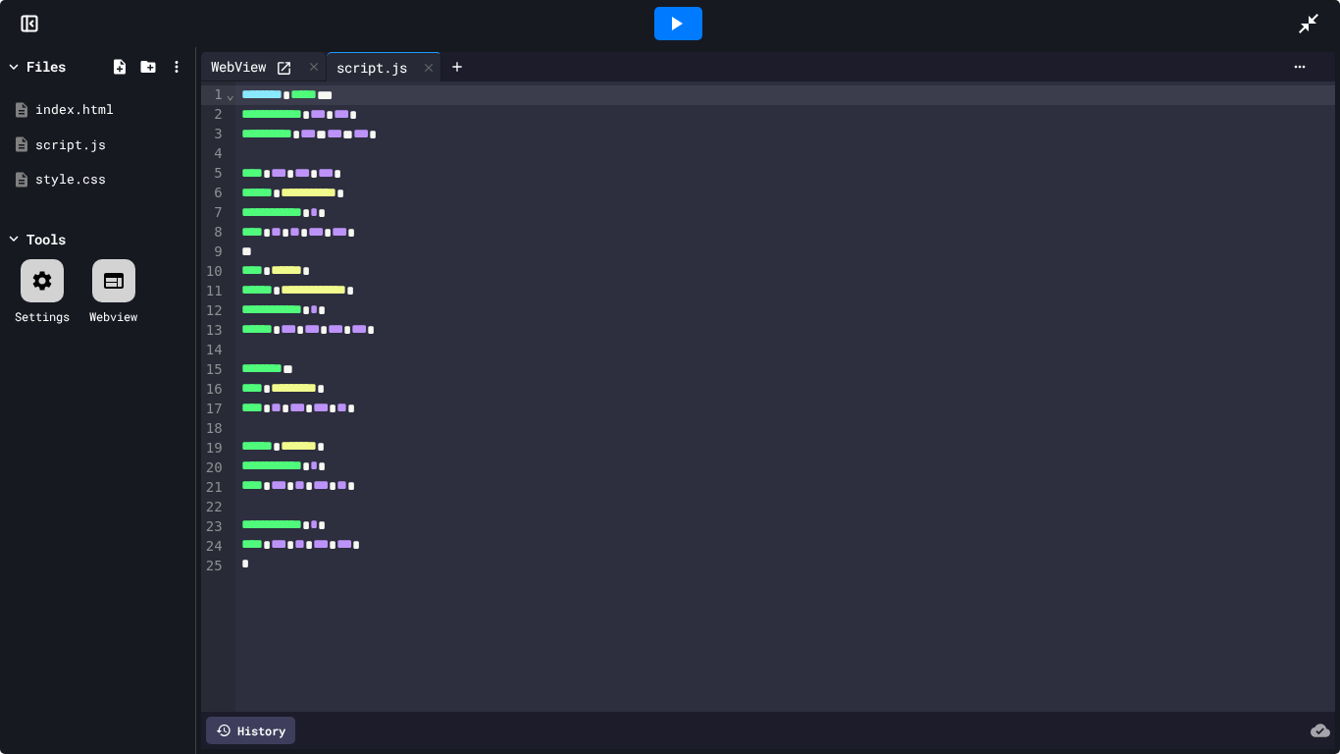
click at [243, 62] on div "WebView" at bounding box center [238, 66] width 75 height 21
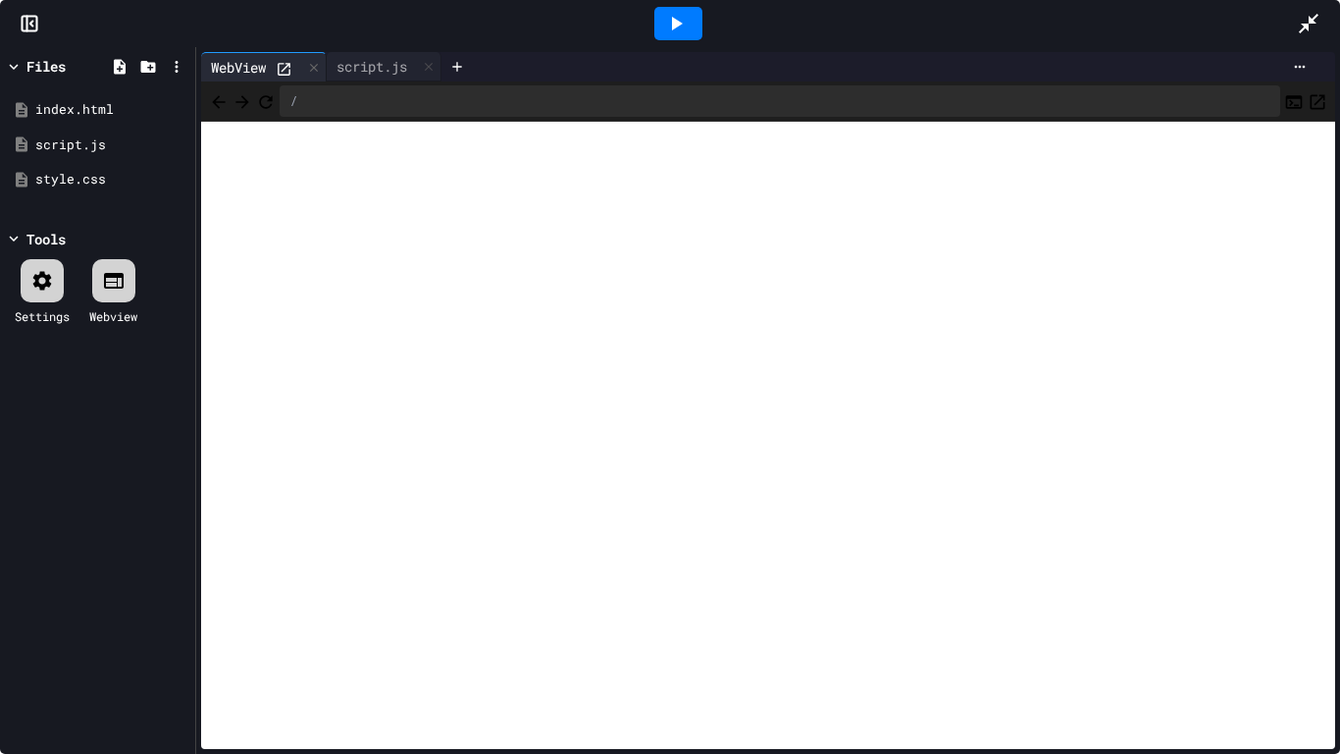
click at [1300, 20] on icon at bounding box center [1309, 24] width 24 height 24
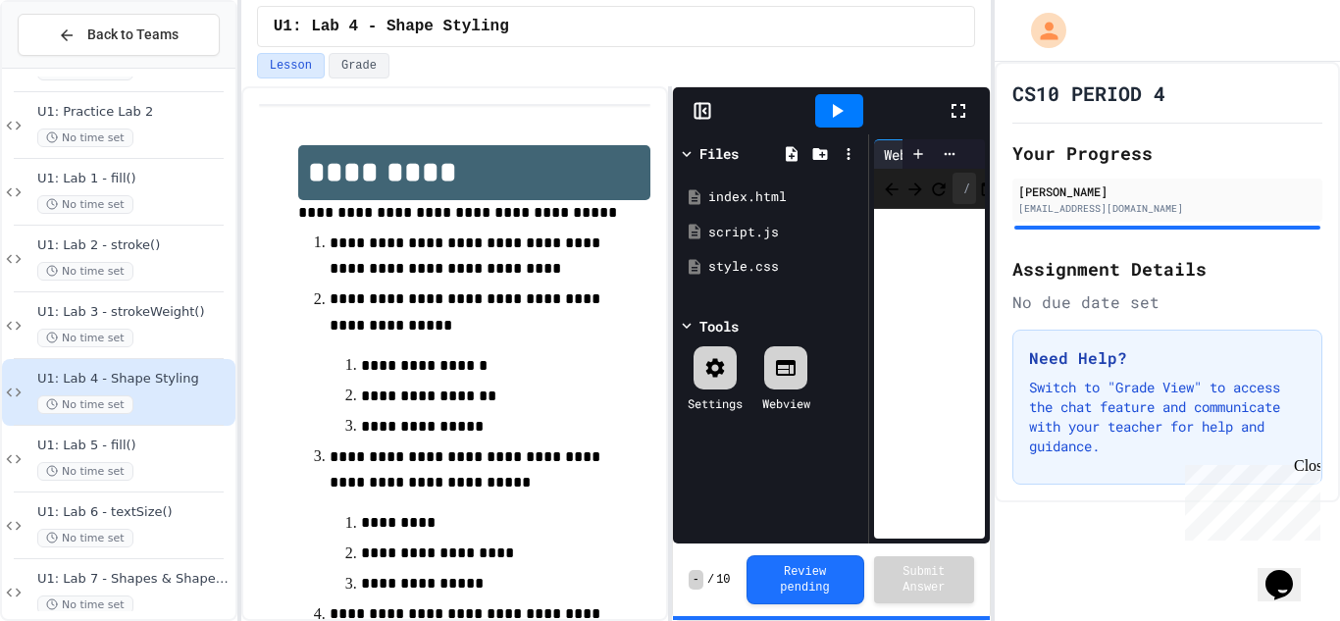
click at [956, 101] on icon at bounding box center [959, 111] width 24 height 24
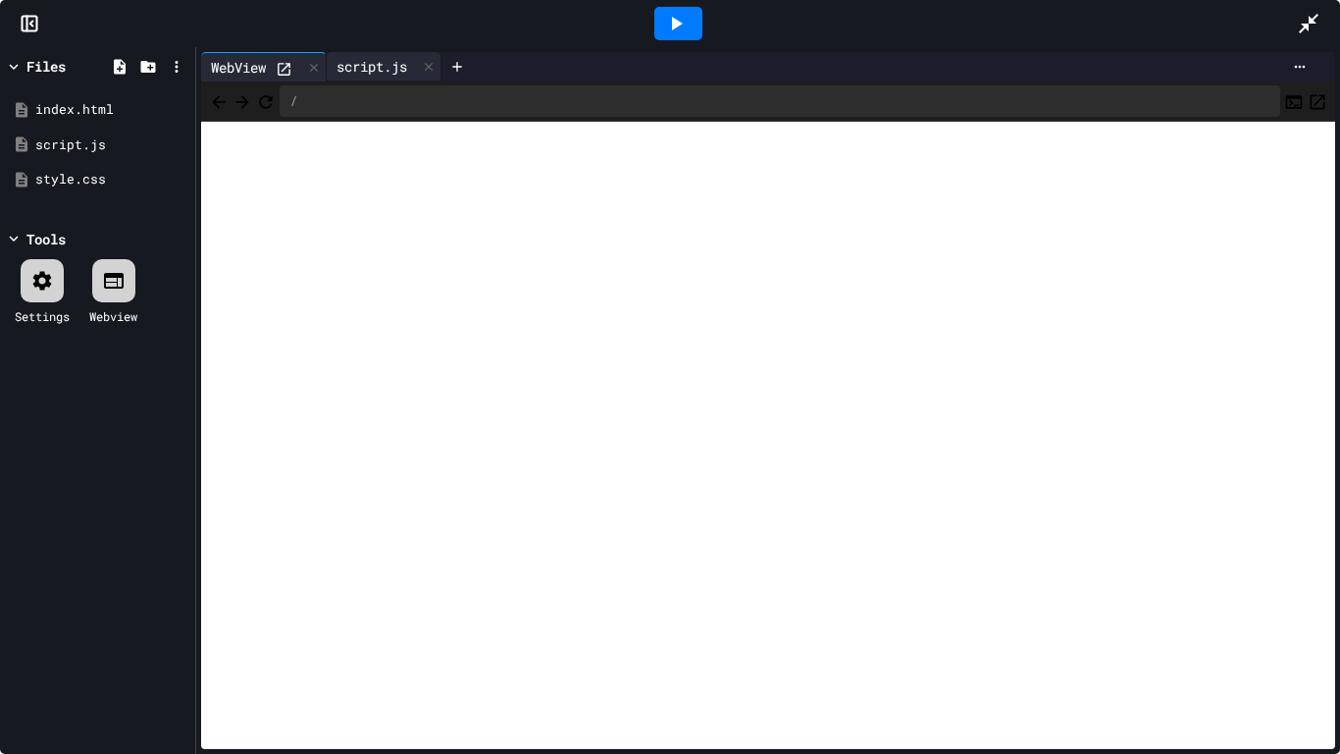
click at [382, 65] on div "script.js" at bounding box center [372, 66] width 90 height 21
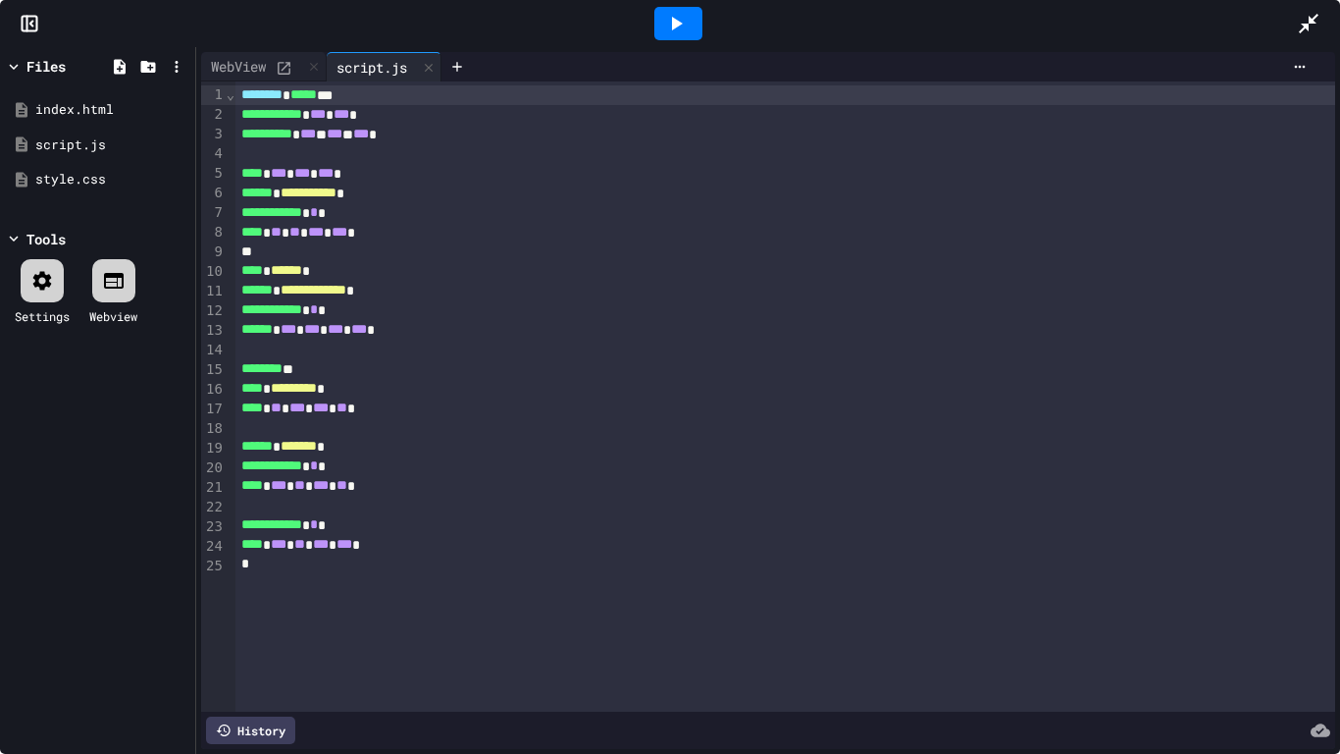
click at [454, 99] on div "******** ***** ***" at bounding box center [785, 95] width 1101 height 20
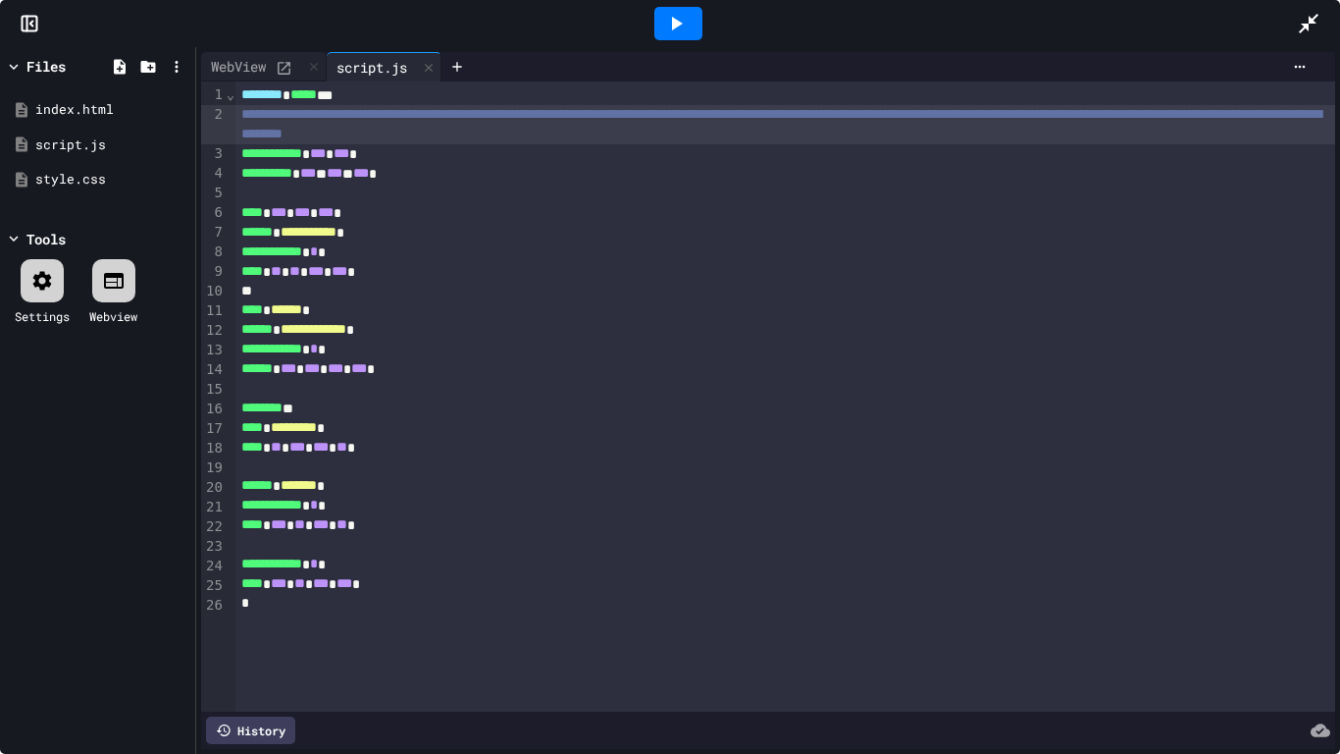
click at [1321, 21] on div at bounding box center [1318, 23] width 43 height 53
